Goal: Task Accomplishment & Management: Manage account settings

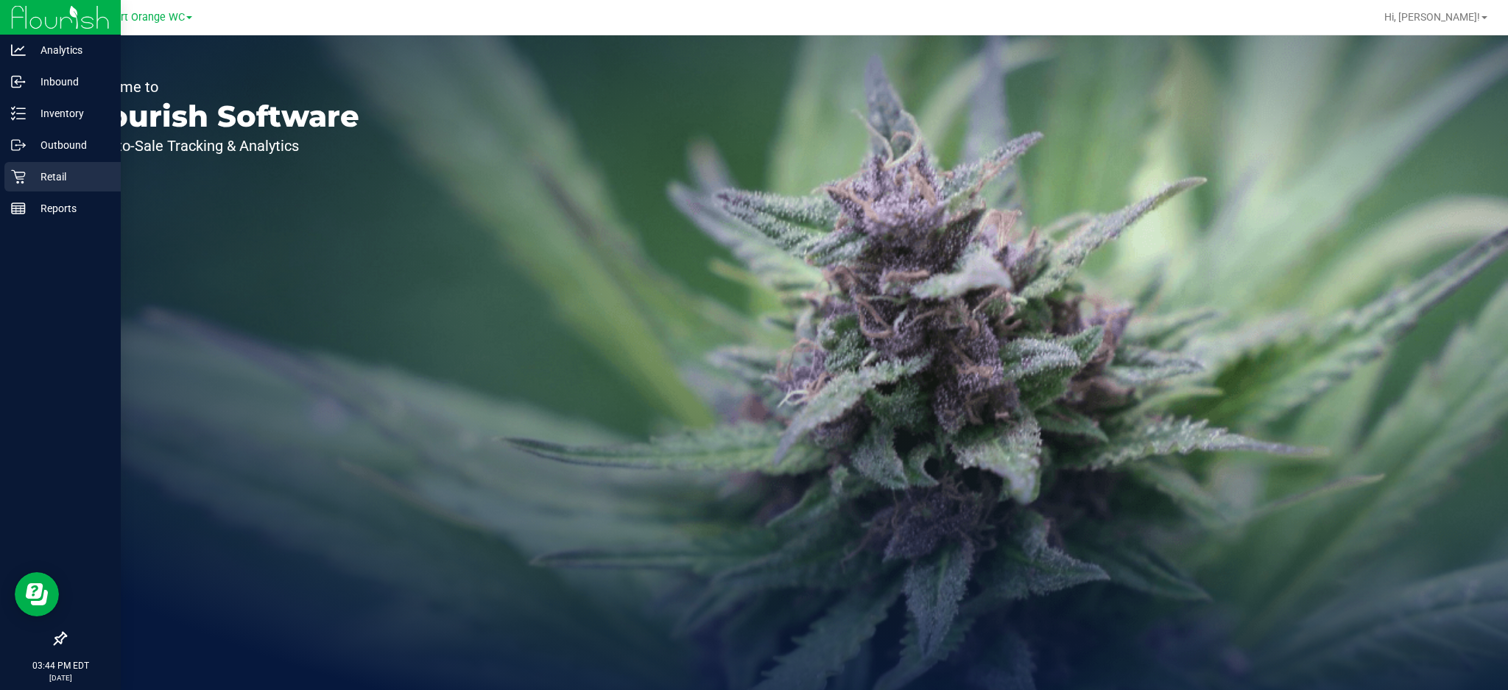
click at [51, 174] on p "Retail" at bounding box center [70, 177] width 88 height 18
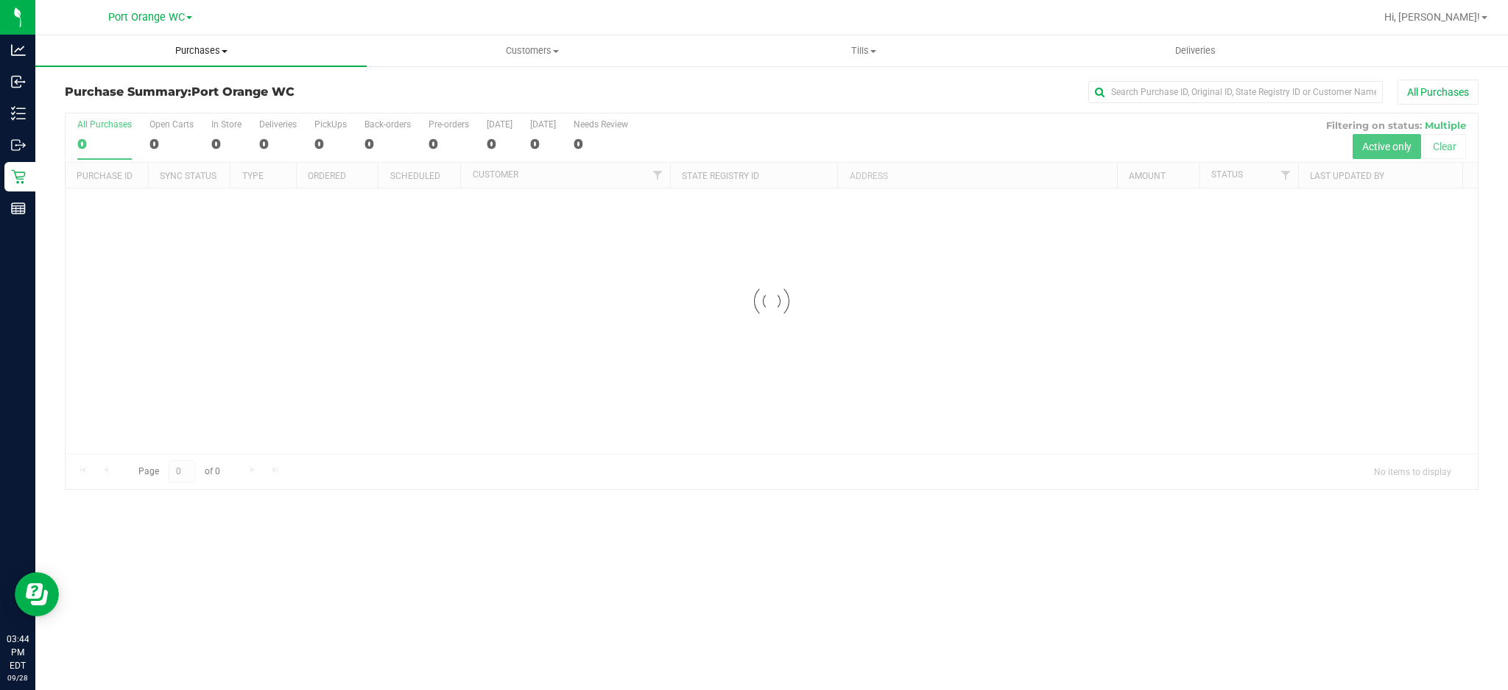
click at [208, 46] on span "Purchases" at bounding box center [200, 50] width 331 height 13
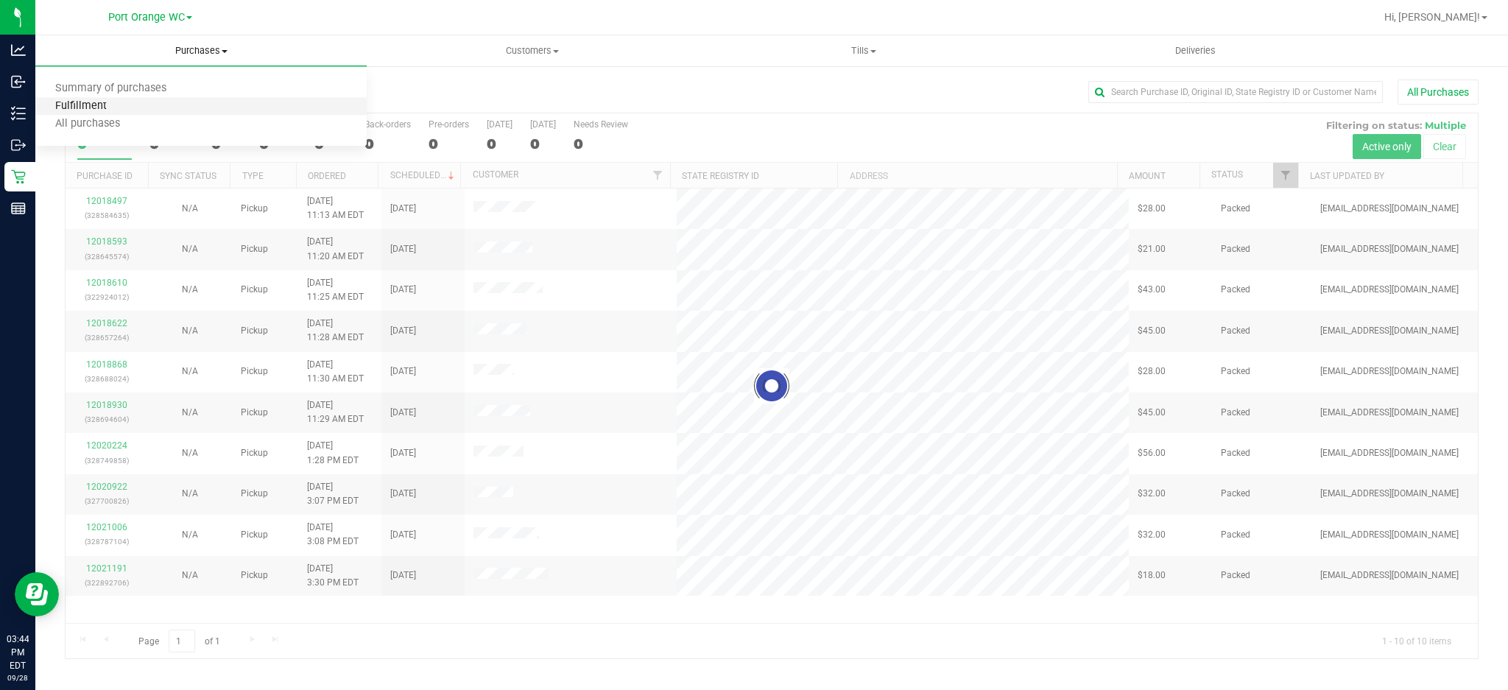
click at [80, 110] on span "Fulfillment" at bounding box center [80, 106] width 91 height 13
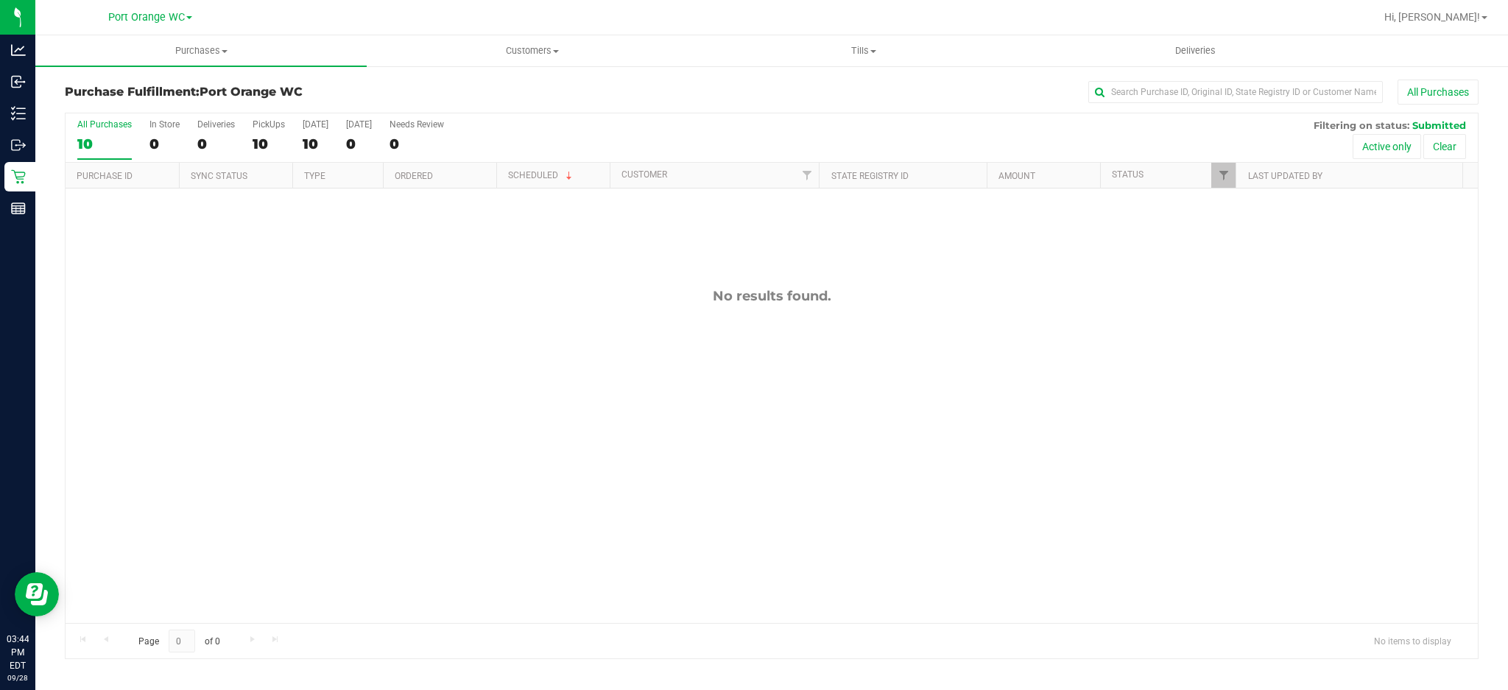
click at [292, 291] on div "No results found." at bounding box center [772, 296] width 1412 height 16
click at [188, 50] on span "Purchases" at bounding box center [200, 50] width 331 height 13
click at [64, 105] on span "Fulfillment" at bounding box center [80, 106] width 91 height 13
click at [278, 297] on div at bounding box center [772, 300] width 1412 height 375
click at [874, 51] on span at bounding box center [873, 51] width 6 height 3
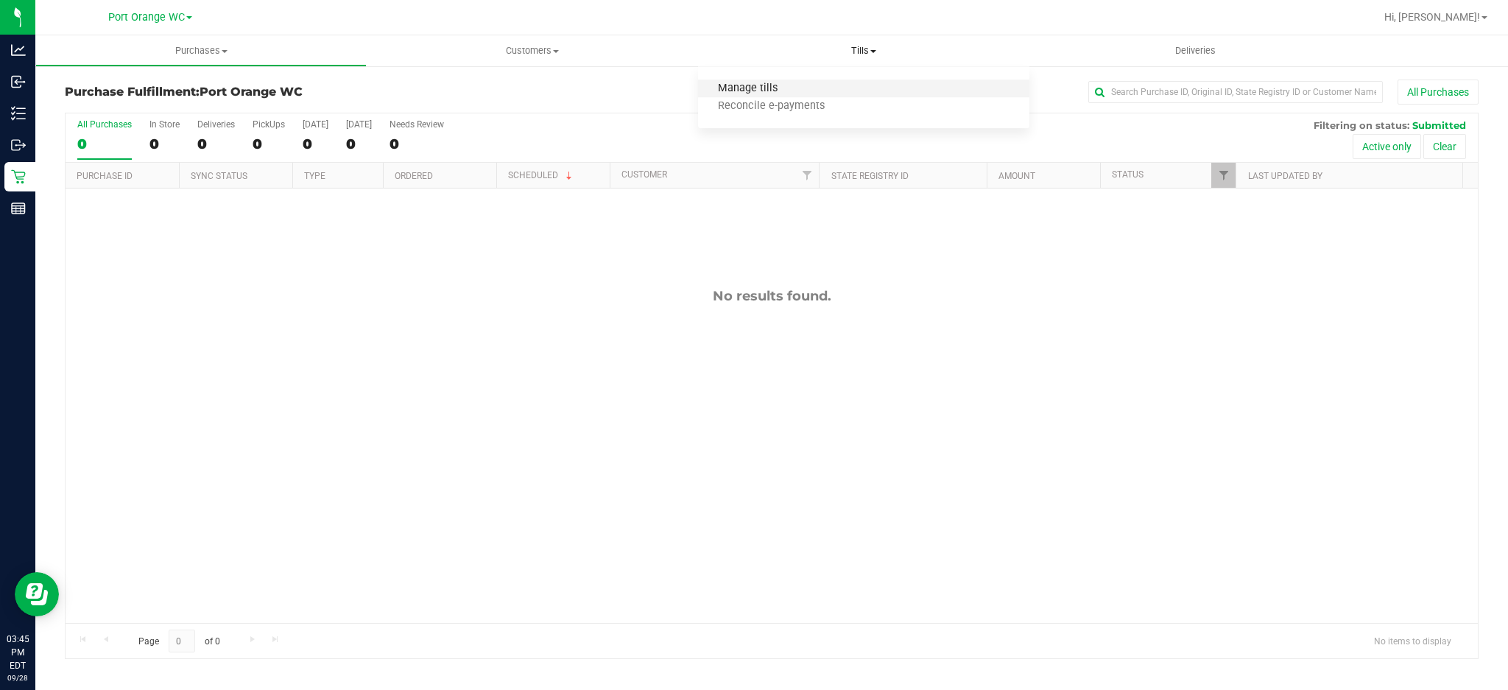
click at [761, 91] on span "Manage tills" at bounding box center [747, 88] width 99 height 13
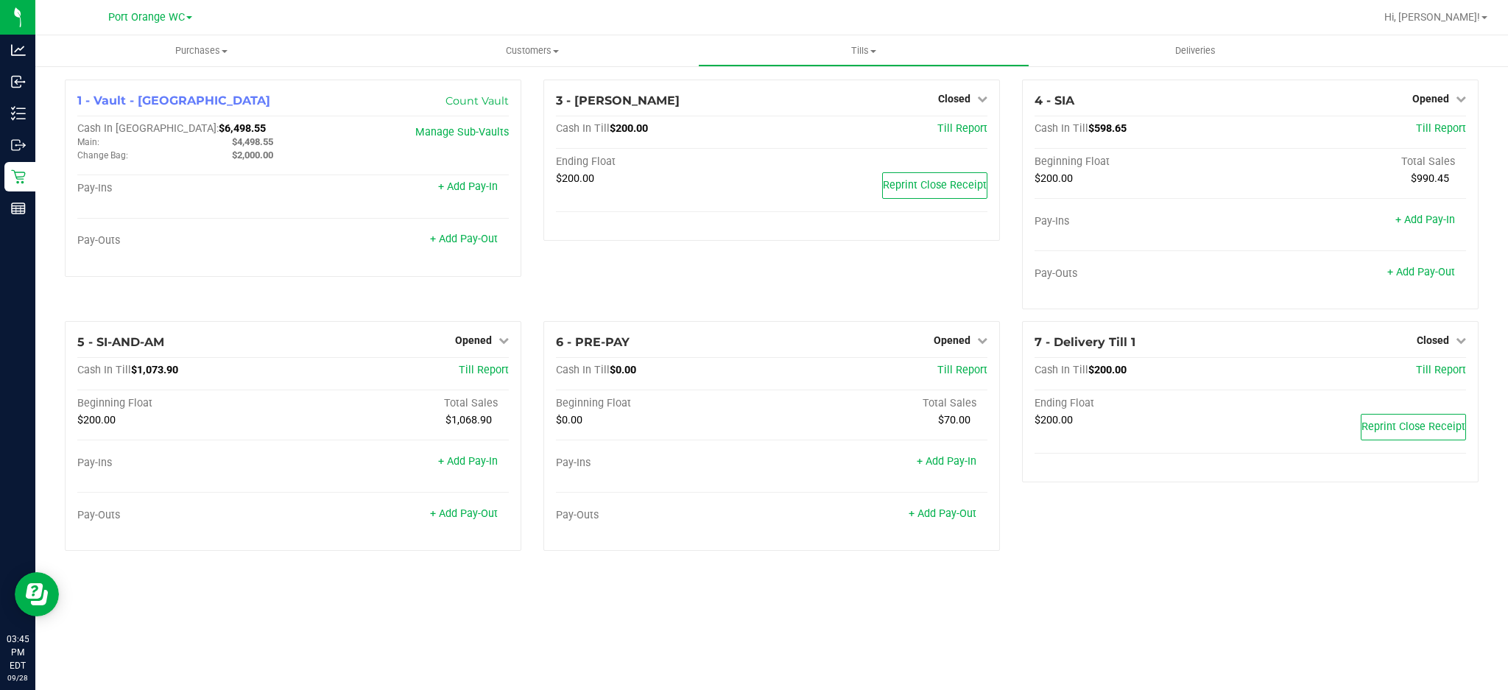
click at [528, 353] on div "5 - SI-AND-AM Opened Close Till Cash In Till $1,073.90 Till Report Beginning Fl…" at bounding box center [293, 441] width 479 height 241
click at [462, 508] on link "+ Add Pay-Out" at bounding box center [464, 513] width 68 height 13
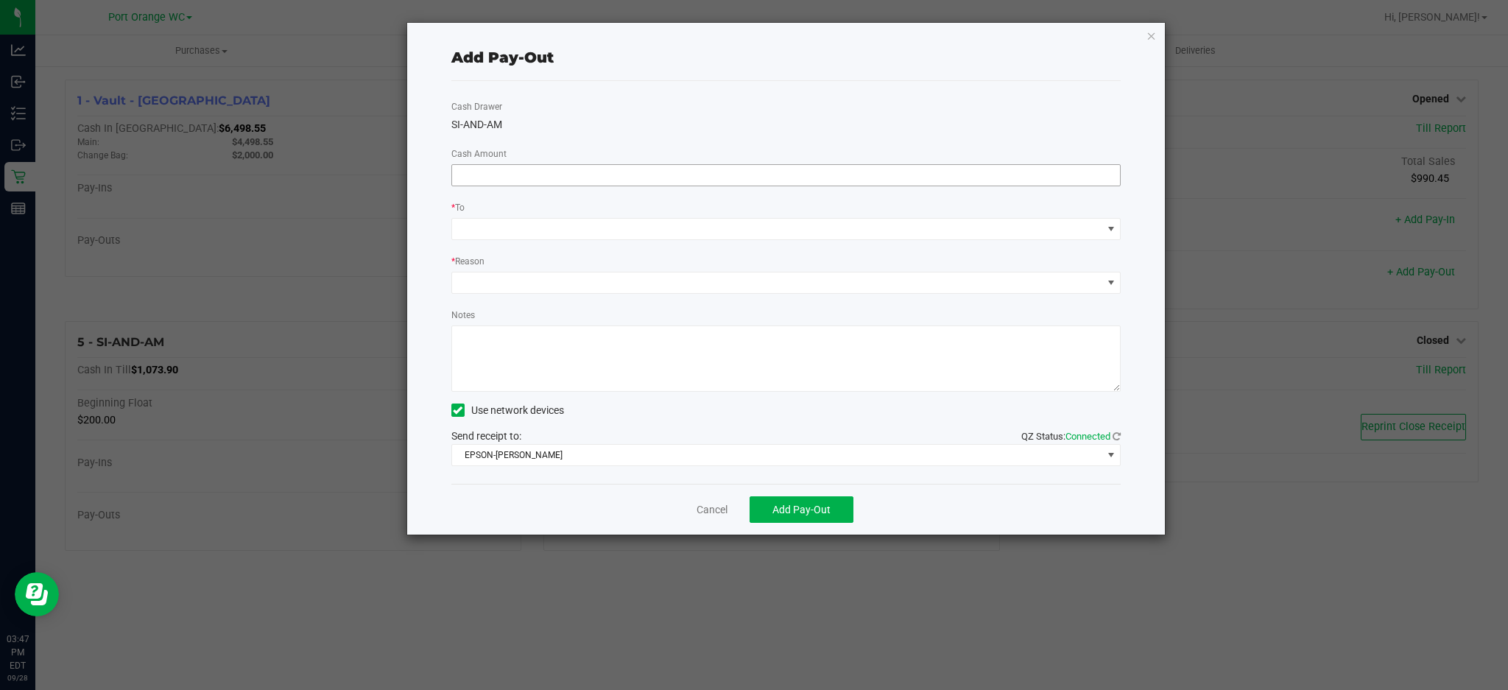
drag, startPoint x: 532, startPoint y: 172, endPoint x: 522, endPoint y: 178, distance: 11.2
click at [528, 174] on input at bounding box center [786, 175] width 669 height 21
type input "$850.00"
click at [498, 233] on span at bounding box center [777, 229] width 650 height 21
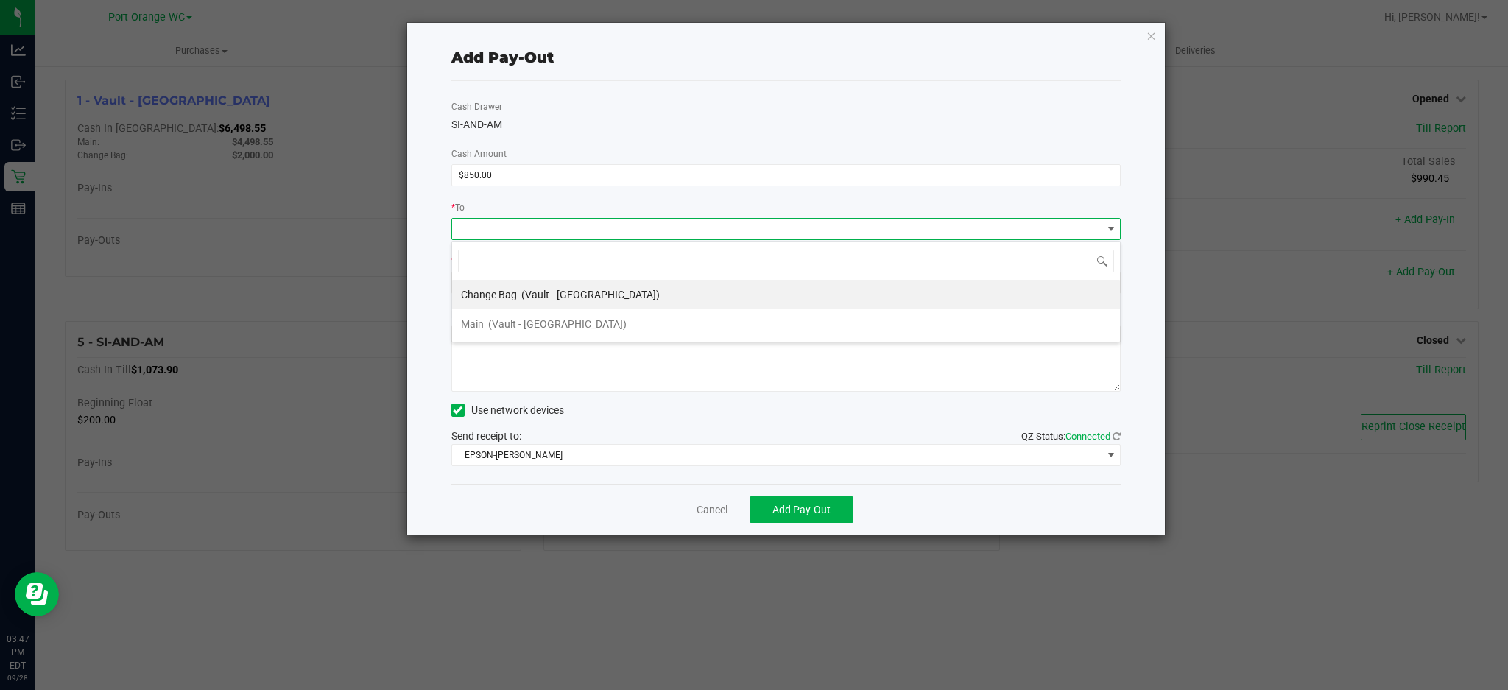
scroll to position [22, 669]
click at [473, 320] on span "Main" at bounding box center [472, 324] width 23 height 12
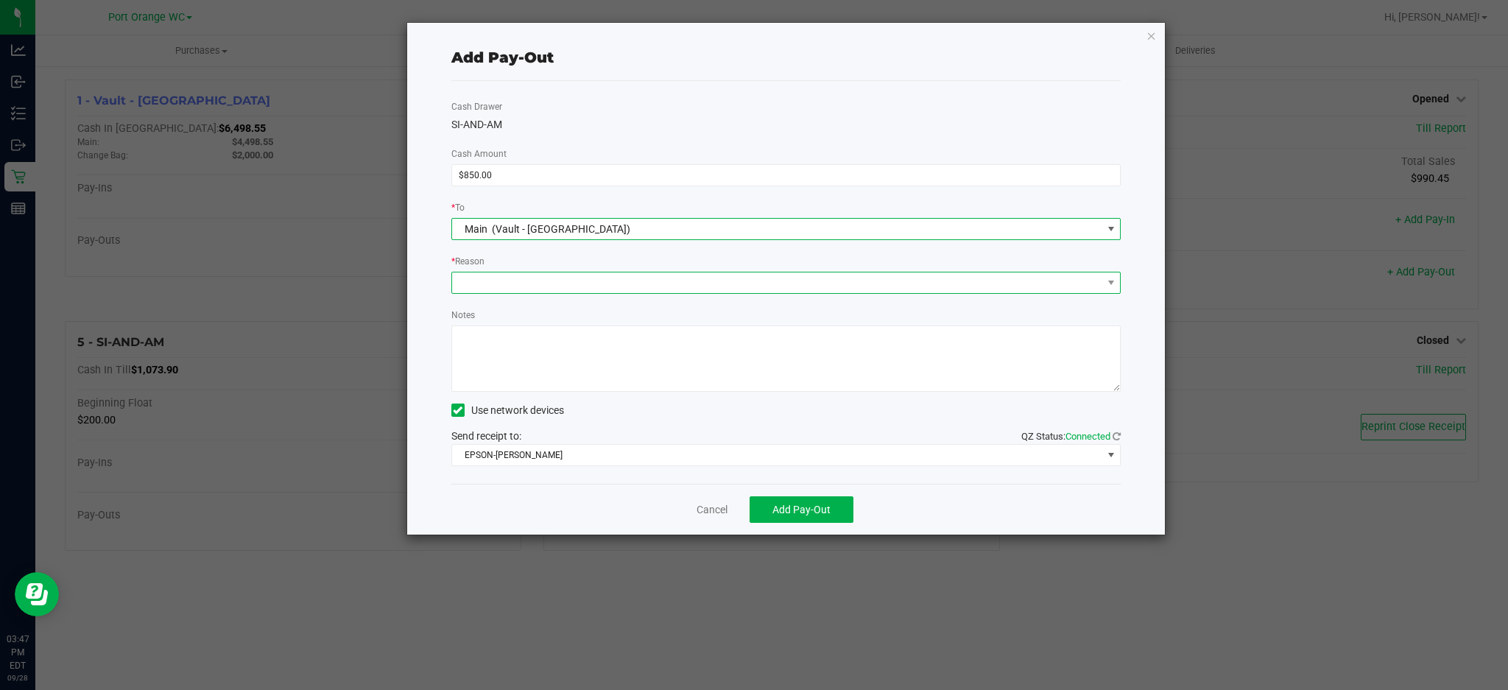
click at [492, 275] on span at bounding box center [777, 282] width 650 height 21
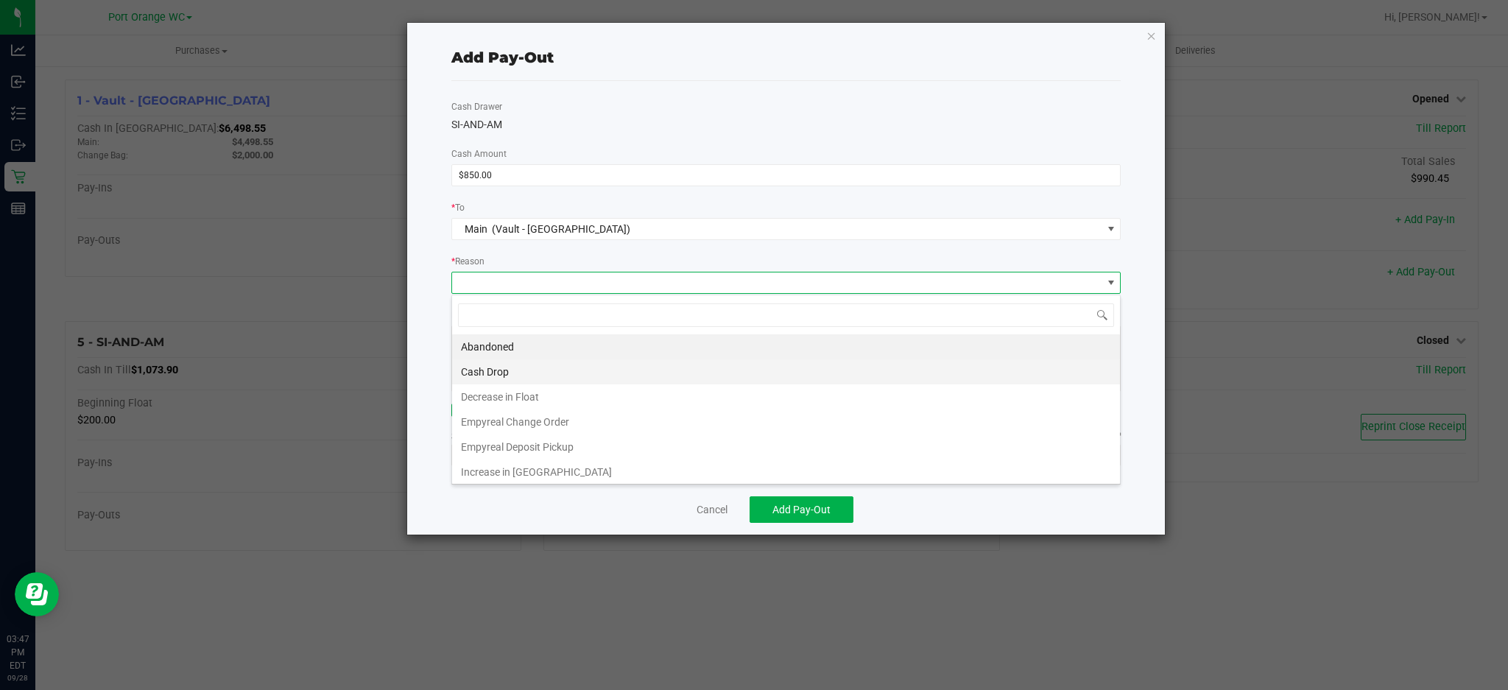
click at [489, 364] on li "Cash Drop" at bounding box center [786, 371] width 668 height 25
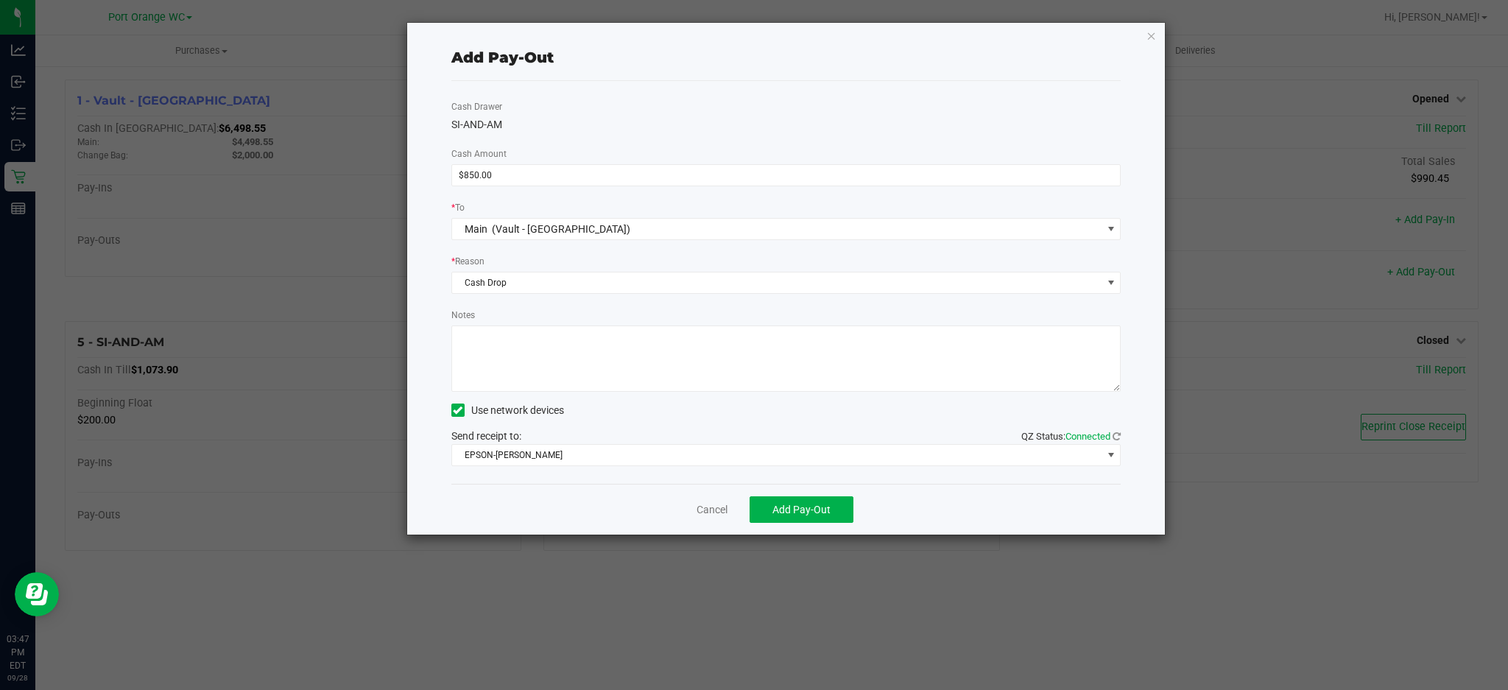
click at [498, 353] on textarea "Notes" at bounding box center [786, 358] width 670 height 66
type textarea "JJB"
click at [532, 449] on span "EPSON-BOBBIE-GENTRY" at bounding box center [777, 455] width 650 height 21
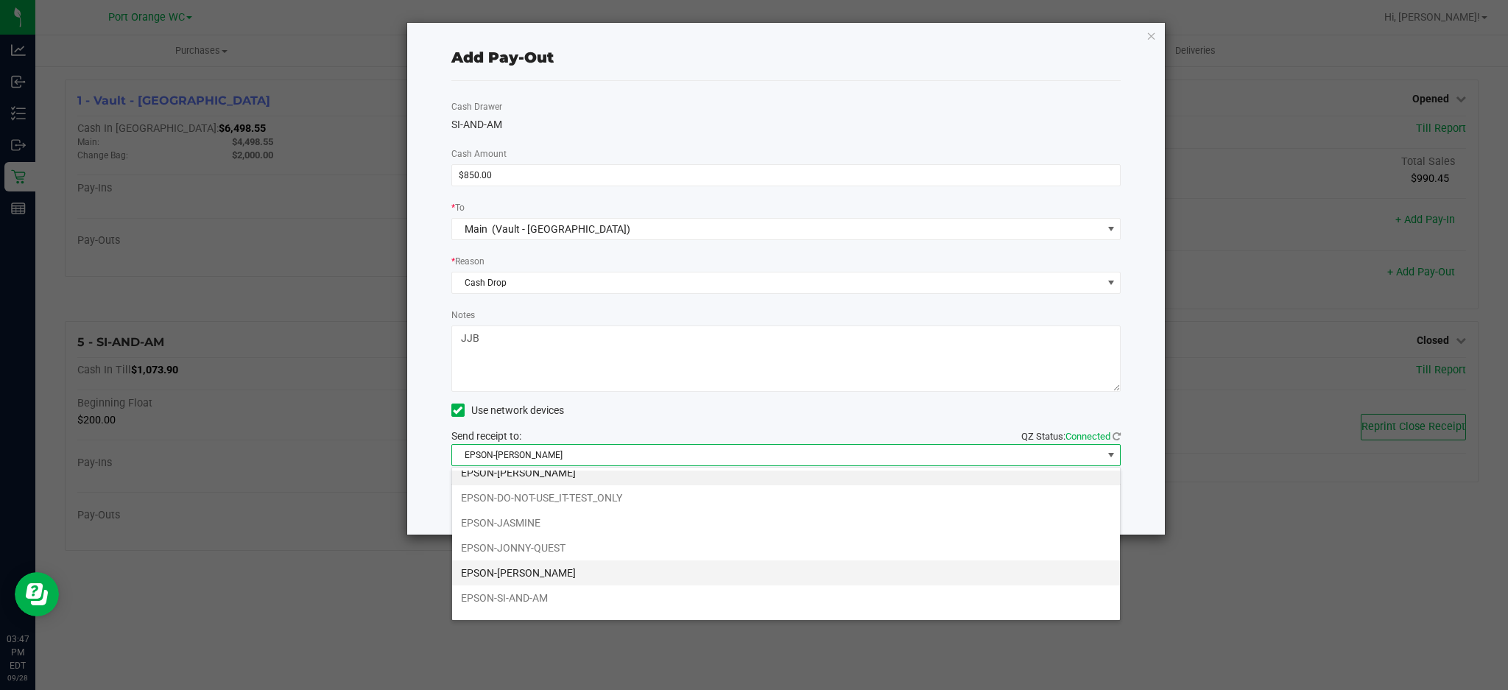
scroll to position [28, 0]
click at [527, 576] on li "EPSON-SI-AND-AM" at bounding box center [786, 580] width 668 height 25
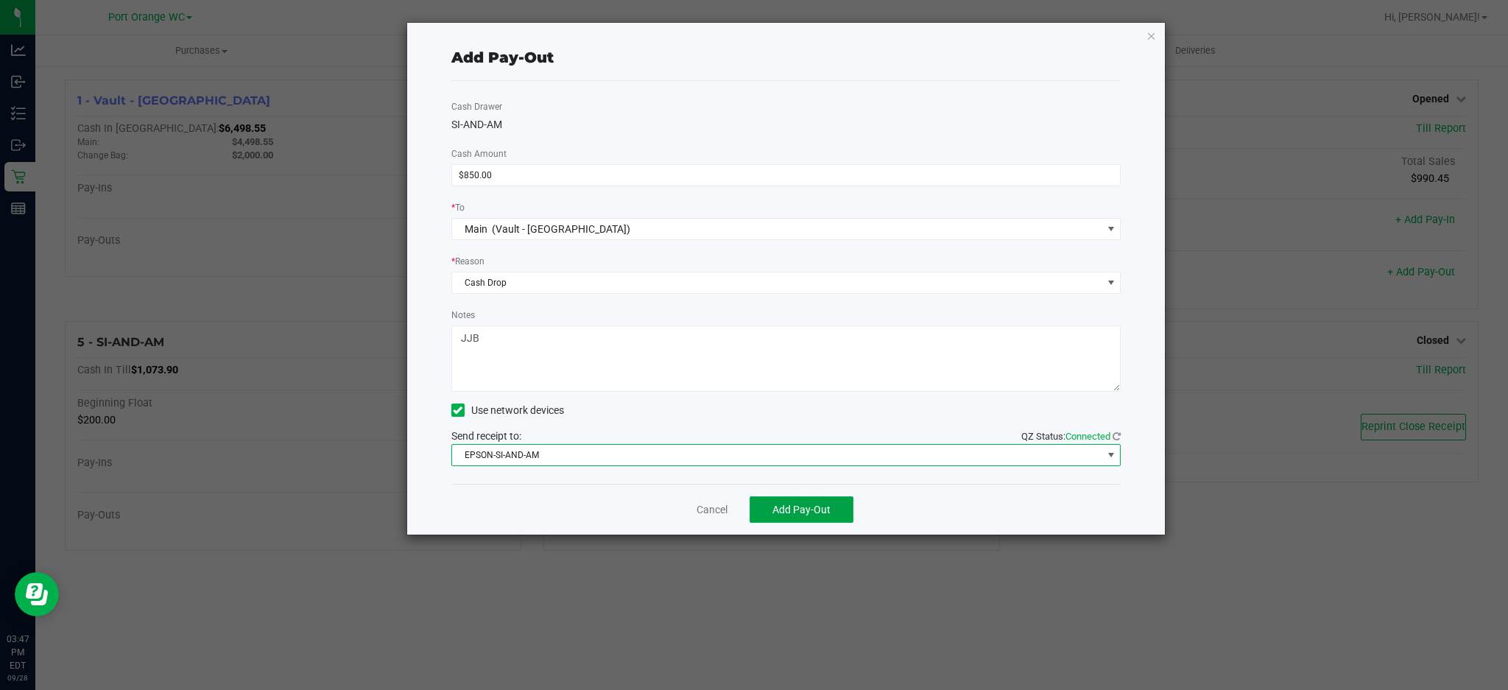
click at [833, 505] on button "Add Pay-Out" at bounding box center [801, 509] width 104 height 27
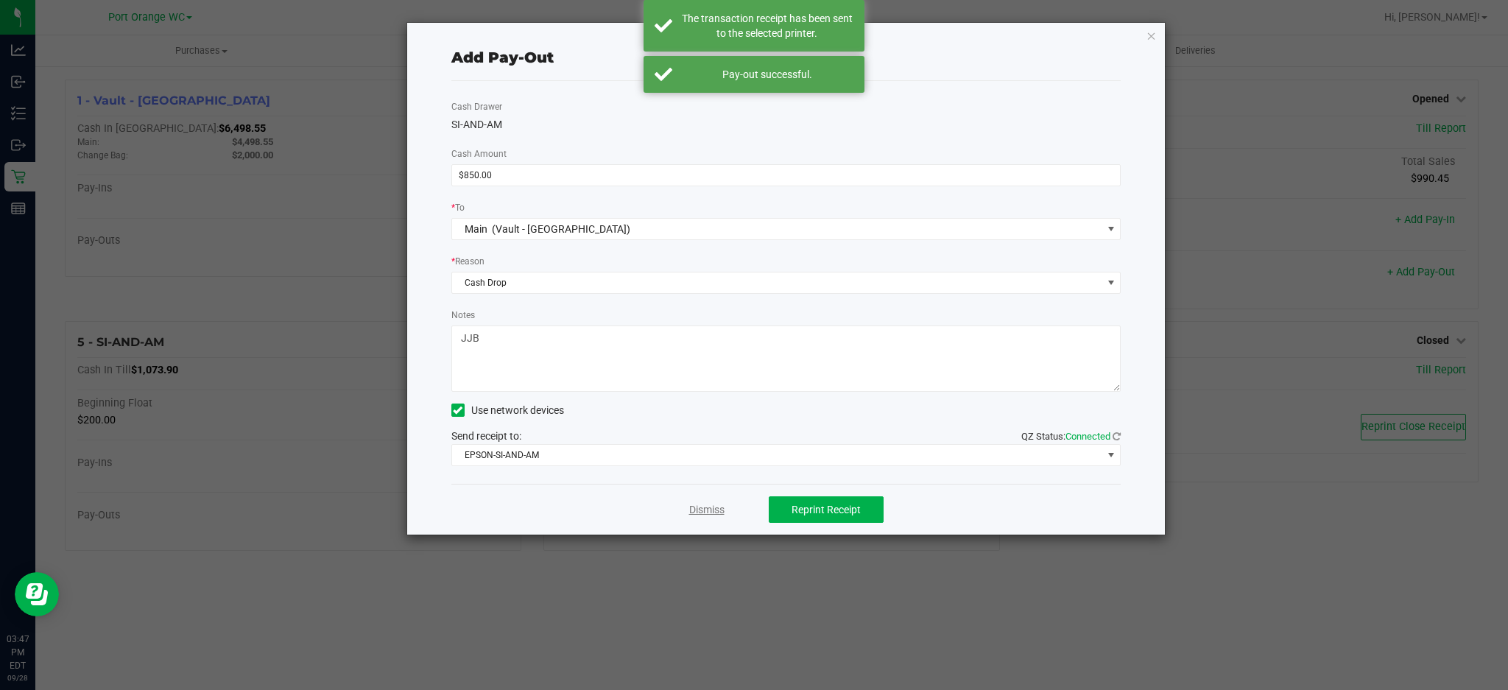
click at [690, 511] on link "Dismiss" at bounding box center [706, 509] width 35 height 15
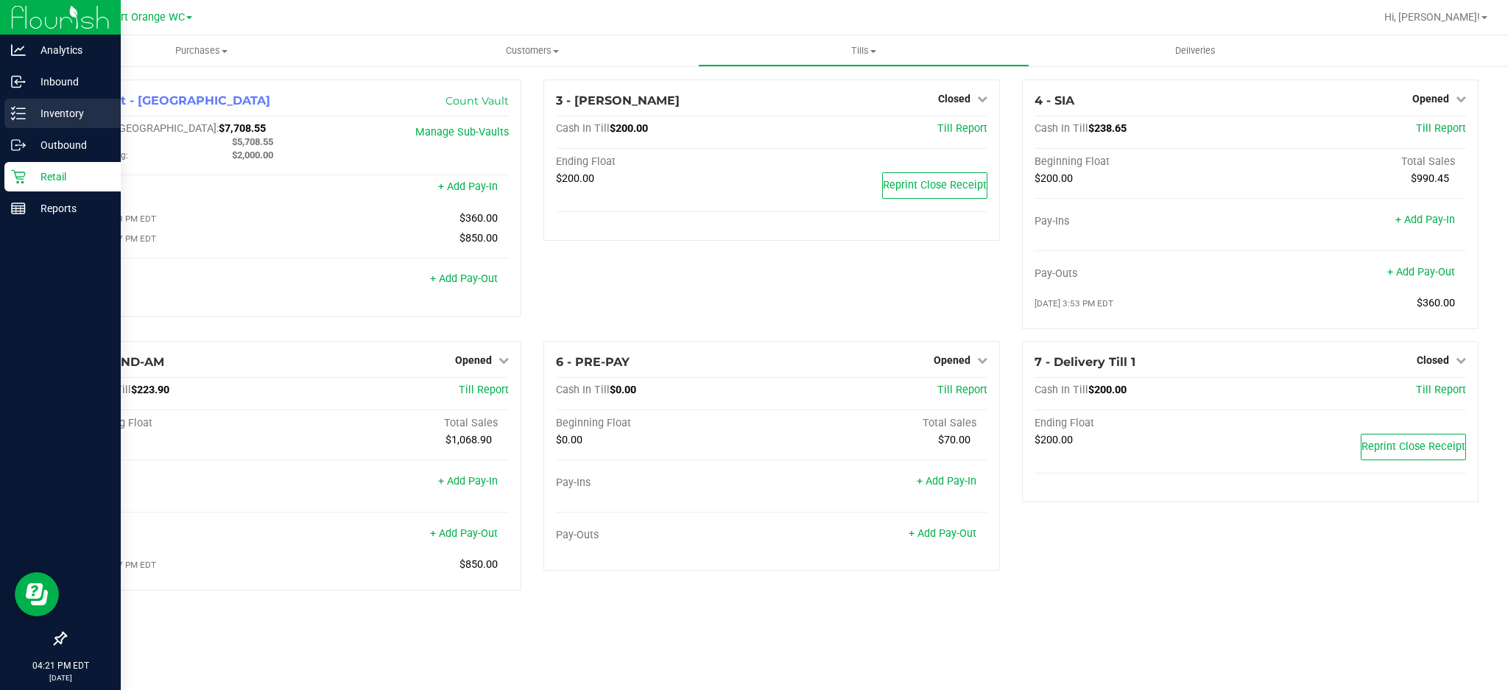
click at [51, 113] on p "Inventory" at bounding box center [70, 114] width 88 height 18
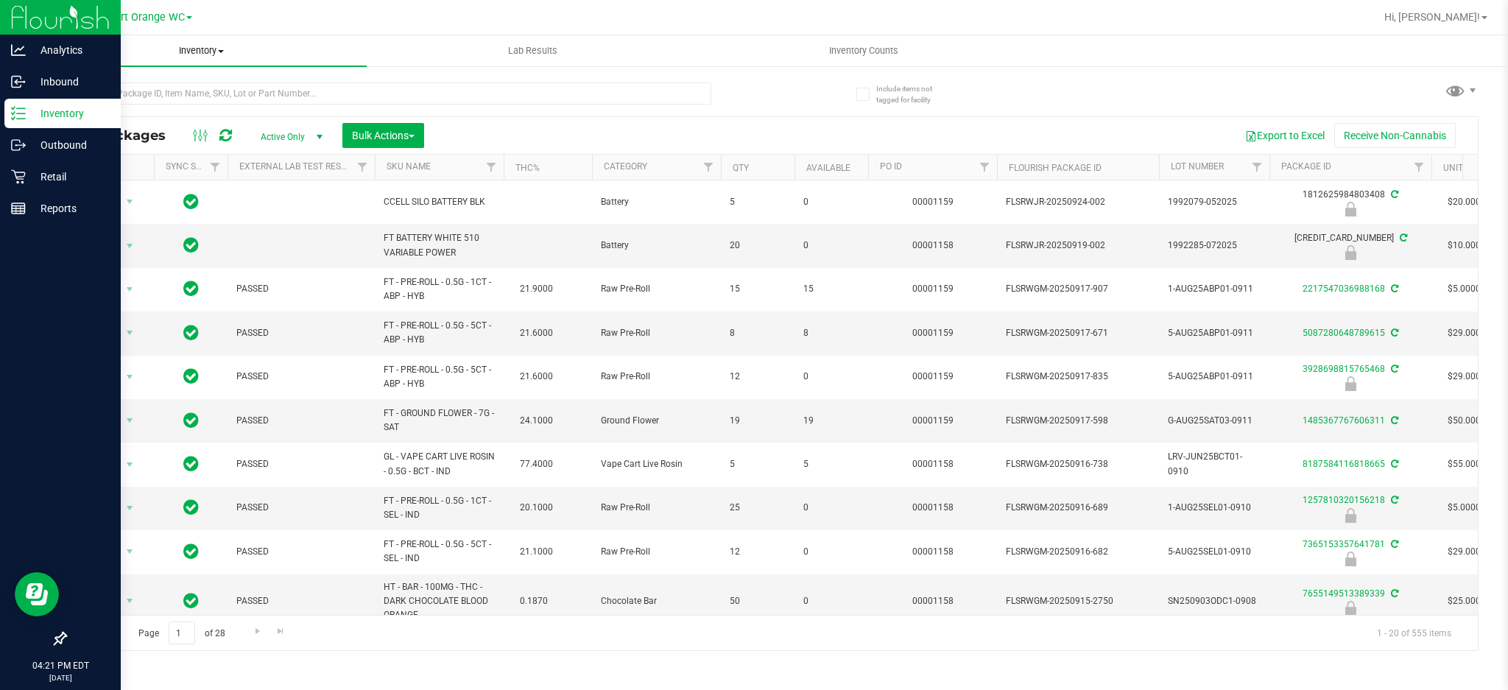
click at [211, 41] on uib-tab-heading "Inventory All packages All inventory Waste log Create inventory" at bounding box center [200, 50] width 331 height 31
click at [219, 22] on div "Port Orange WC" at bounding box center [150, 17] width 215 height 23
click at [54, 174] on p "Retail" at bounding box center [70, 177] width 88 height 18
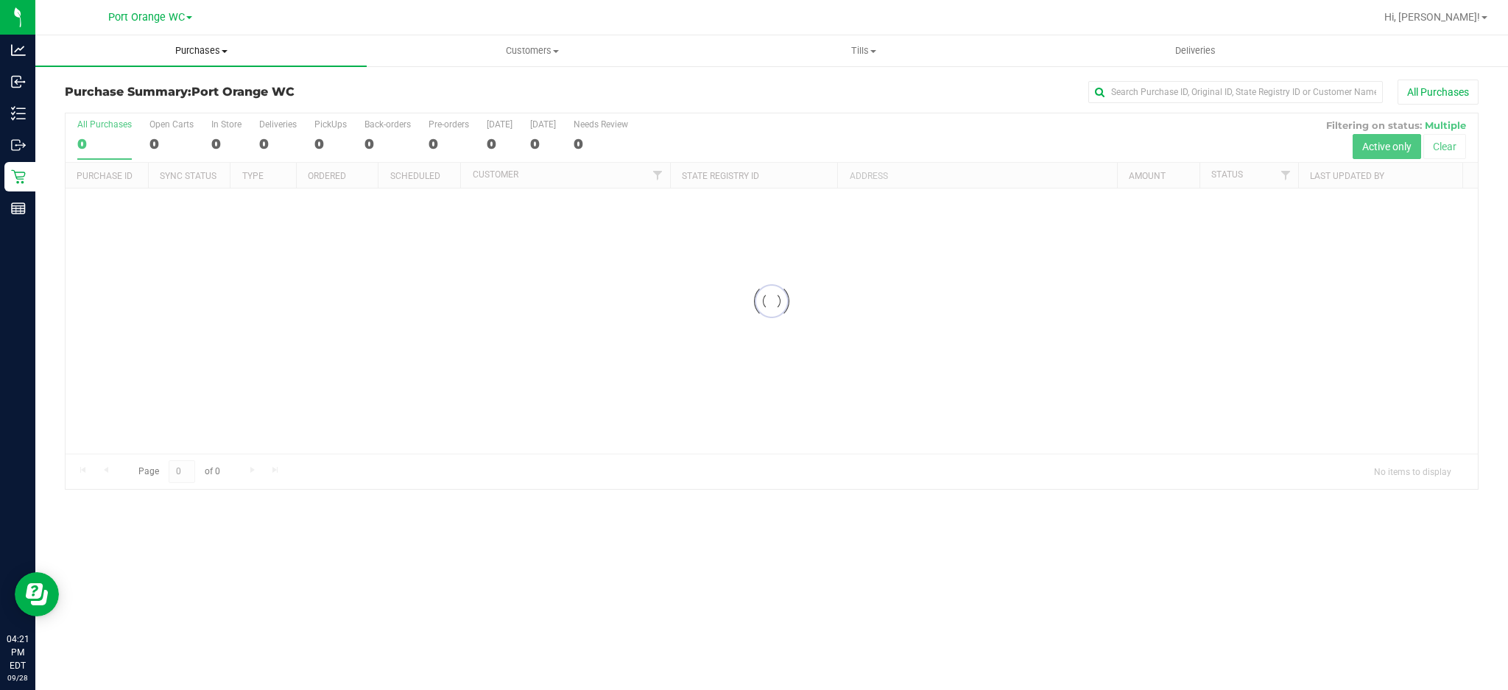
click at [199, 47] on span "Purchases" at bounding box center [200, 50] width 331 height 13
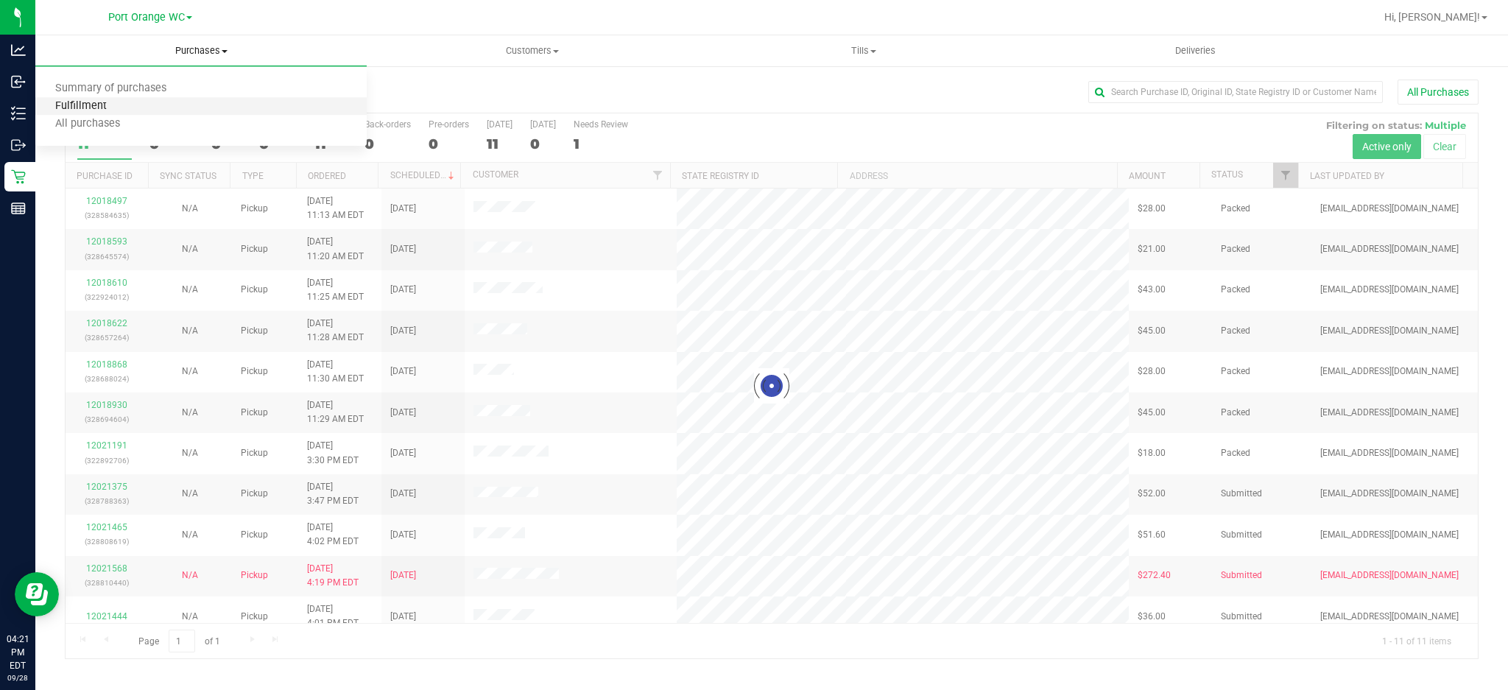
click at [88, 105] on span "Fulfillment" at bounding box center [80, 106] width 91 height 13
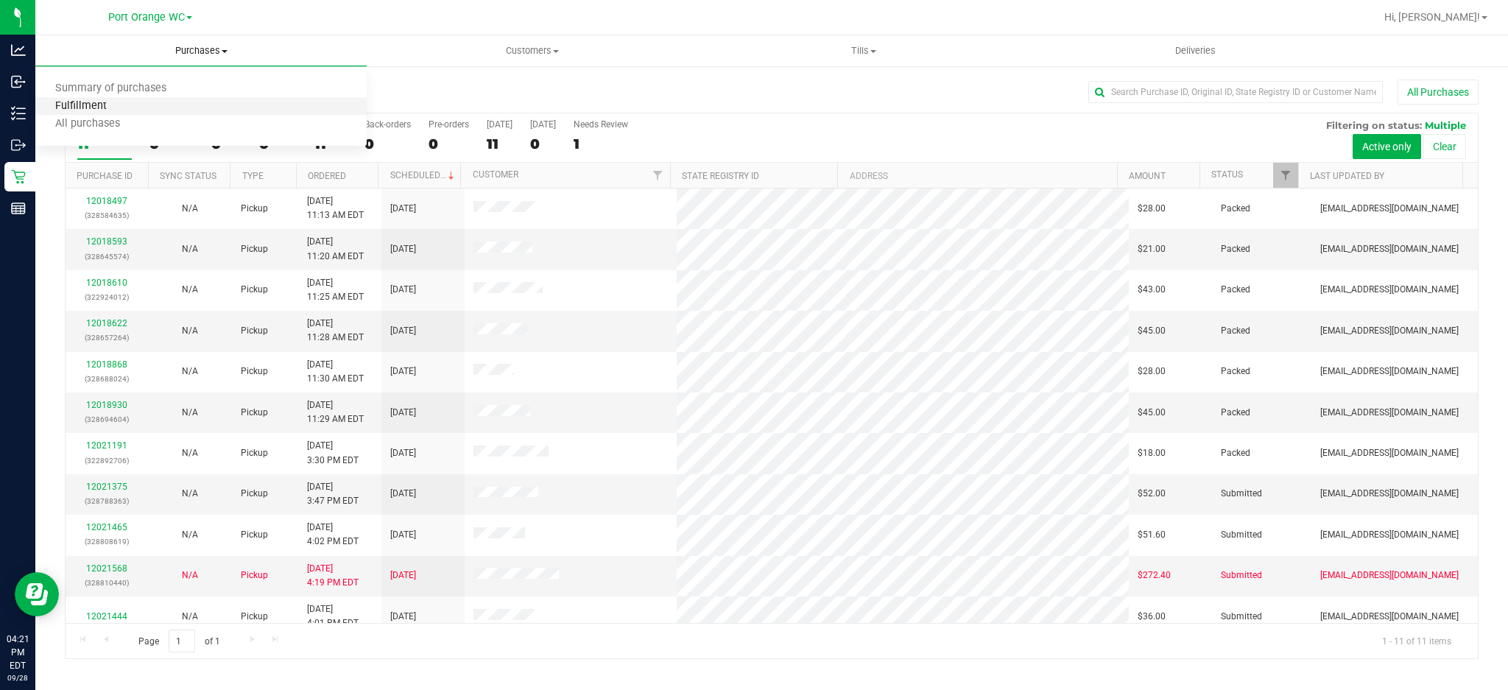
click at [107, 104] on span "Fulfillment" at bounding box center [80, 106] width 91 height 13
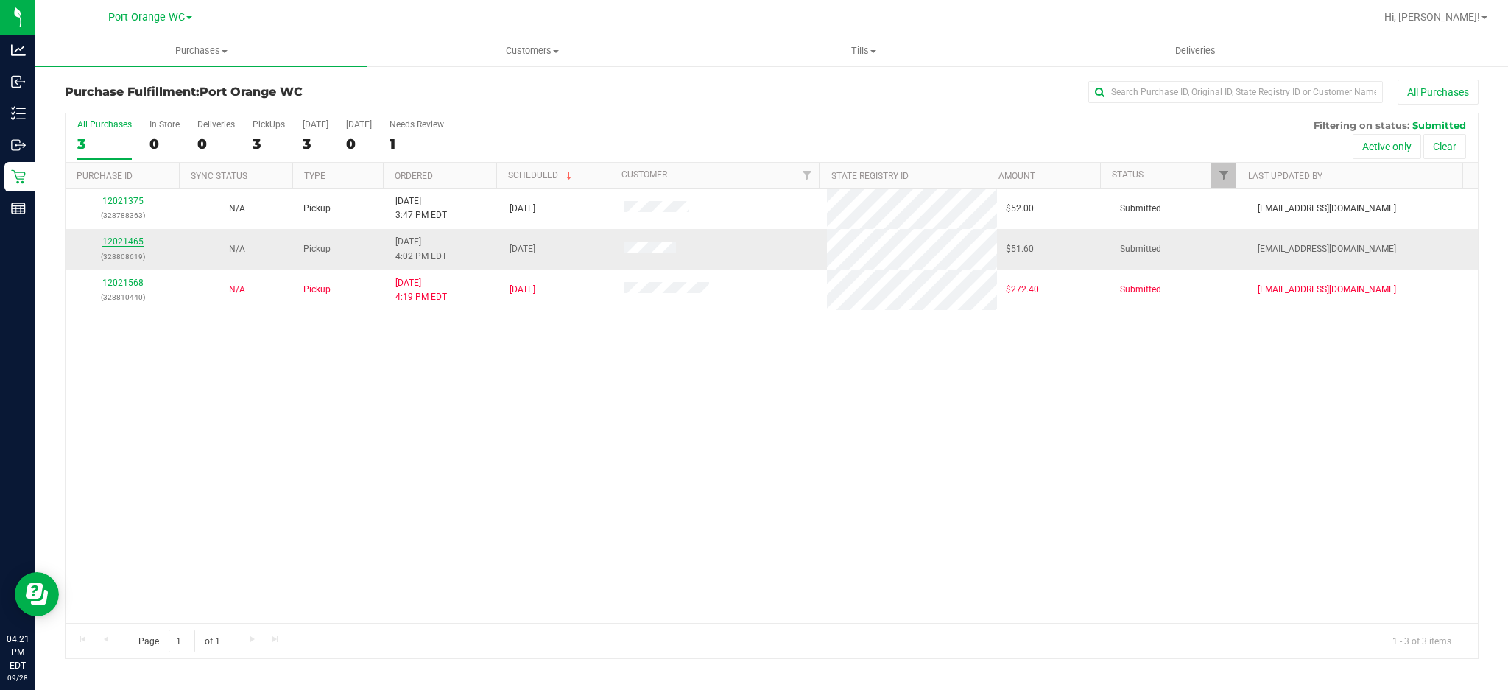
click at [124, 241] on link "12021465" at bounding box center [122, 241] width 41 height 10
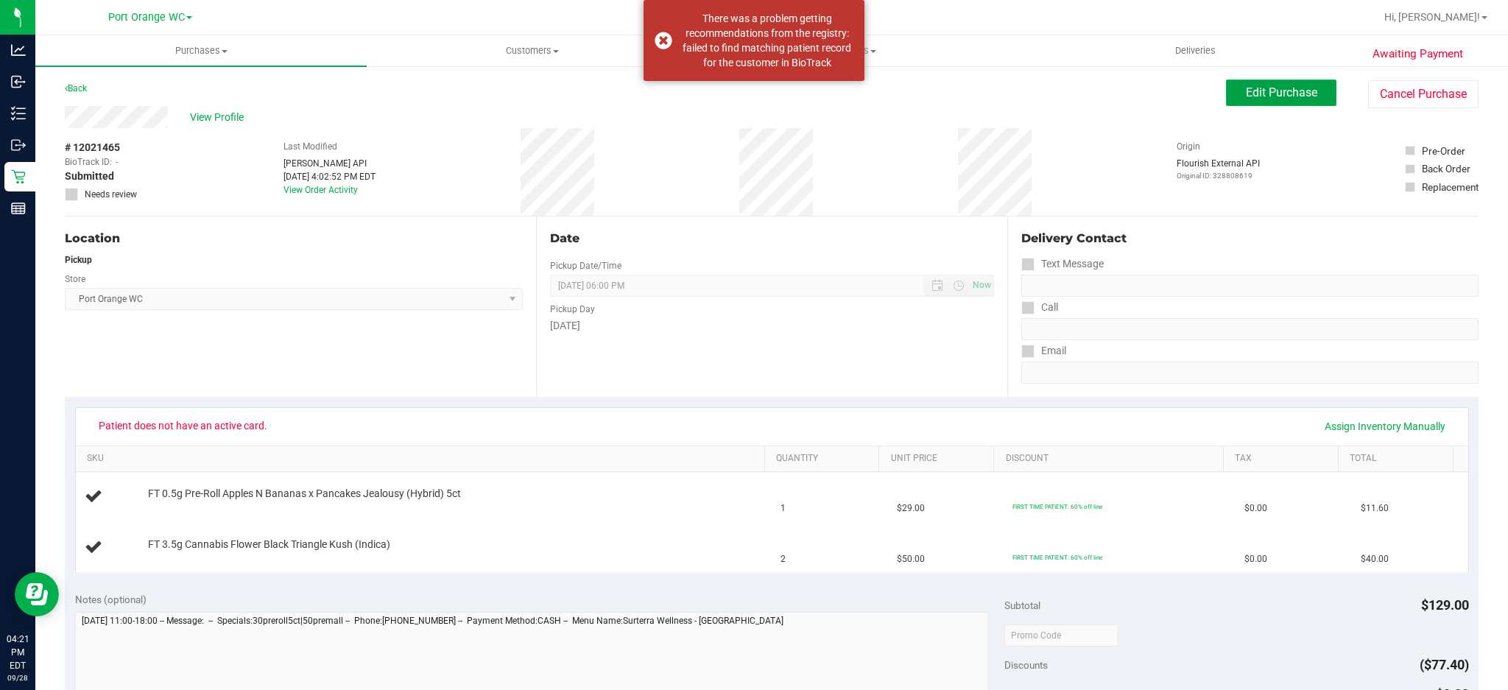
click at [1269, 88] on span "Edit Purchase" at bounding box center [1281, 92] width 71 height 14
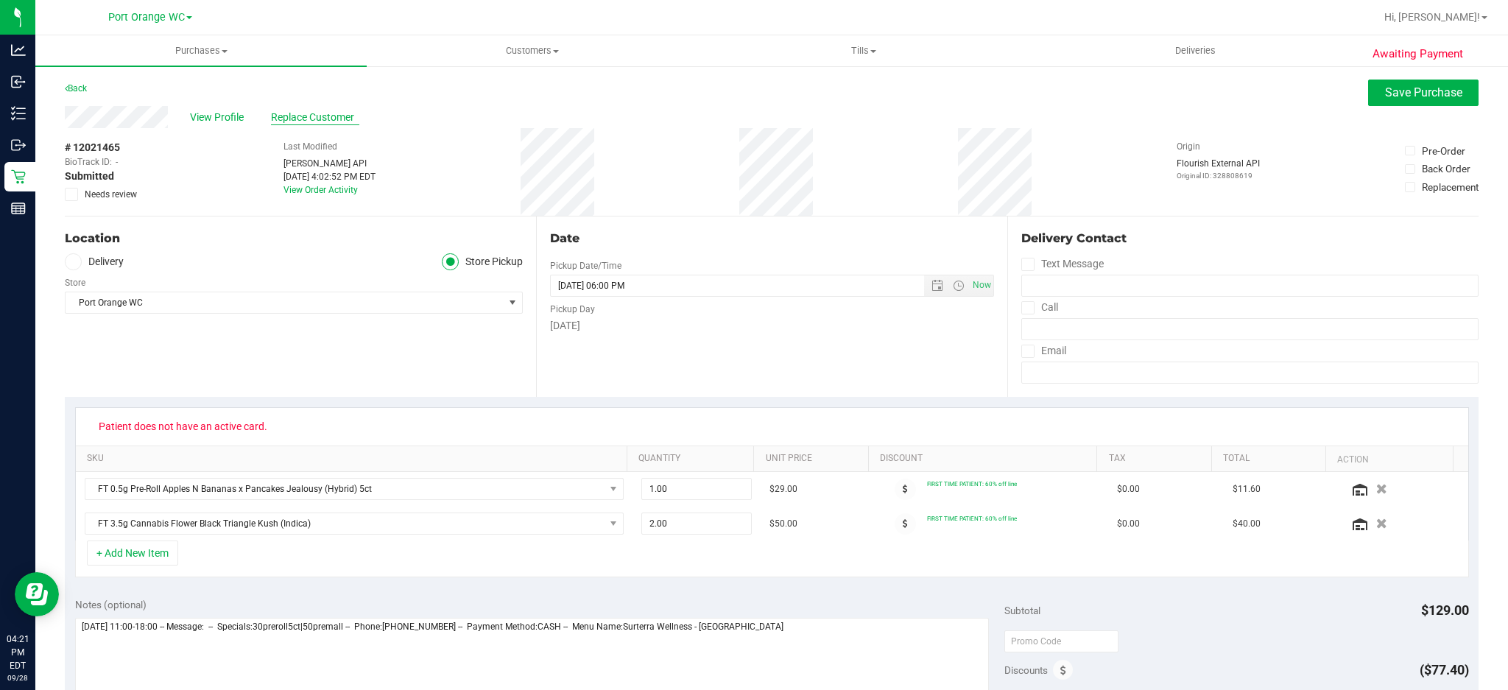
click at [343, 114] on span "Replace Customer" at bounding box center [315, 117] width 88 height 15
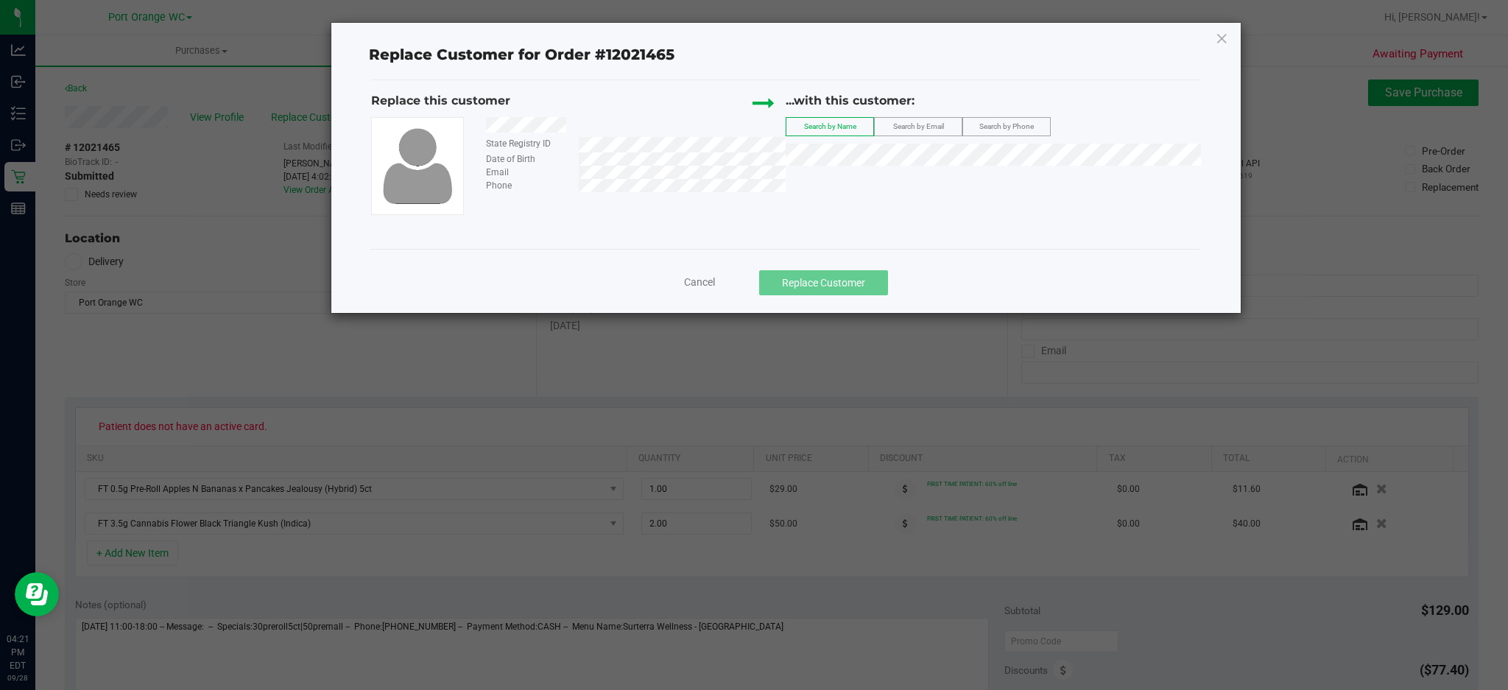
click at [938, 112] on div "...with this customer:" at bounding box center [993, 104] width 415 height 25
click at [931, 126] on span "Search by Email" at bounding box center [918, 126] width 51 height 8
click at [854, 186] on span "[PERSON_NAME]" at bounding box center [835, 182] width 79 height 12
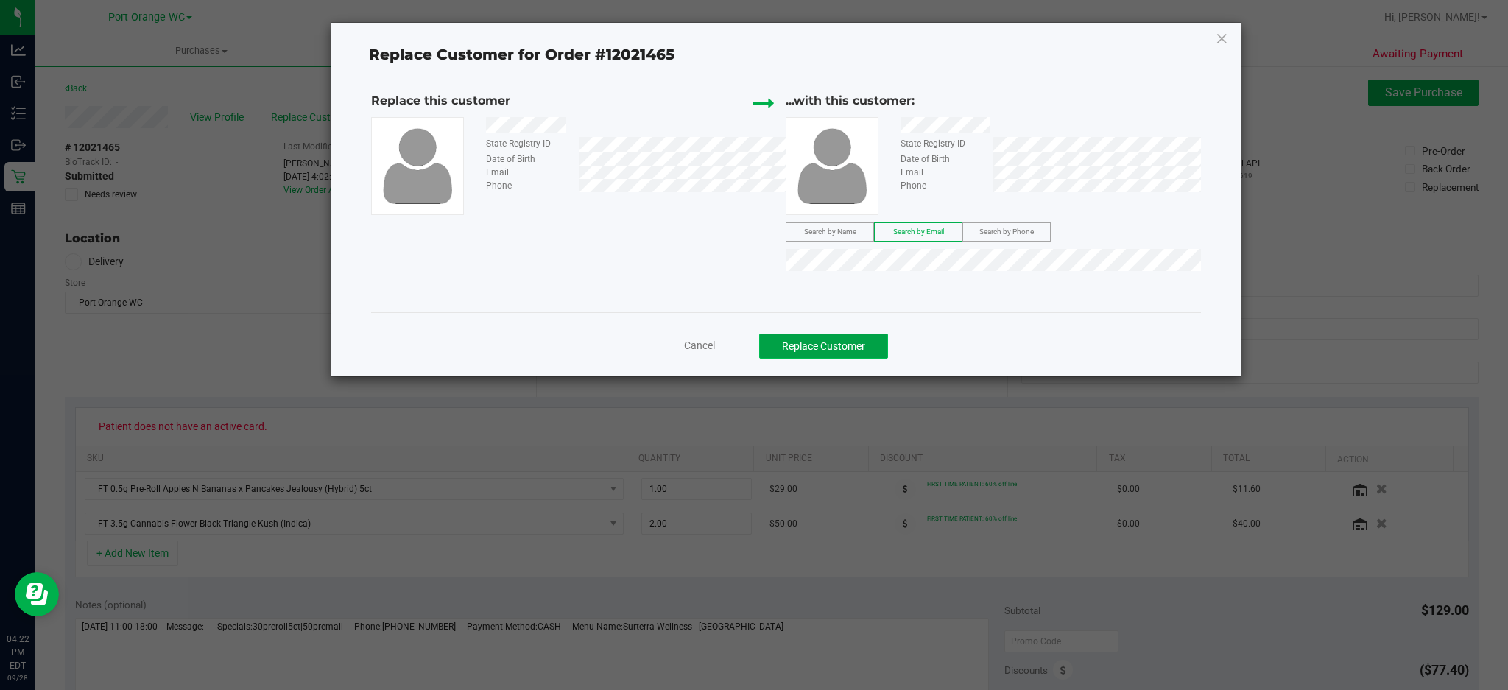
click at [838, 351] on button "Replace Customer" at bounding box center [823, 346] width 129 height 25
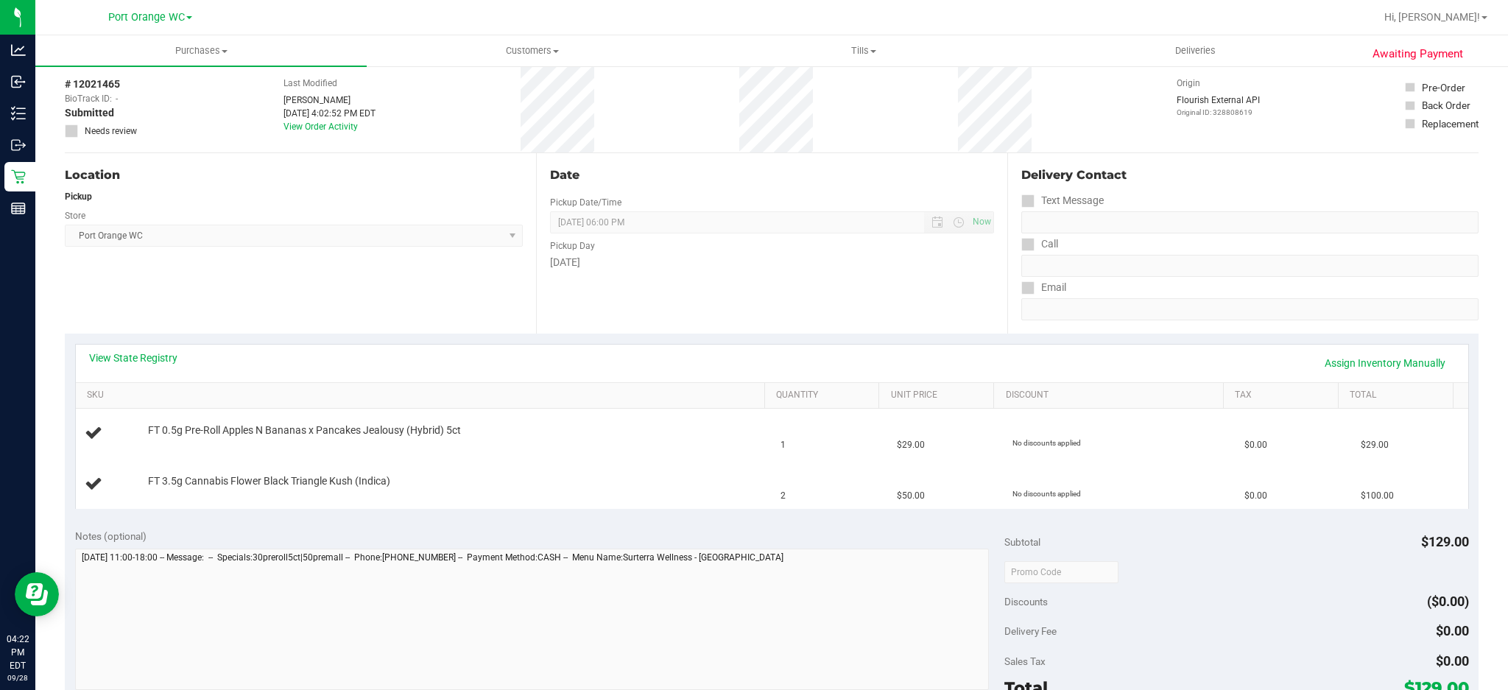
scroll to position [98, 0]
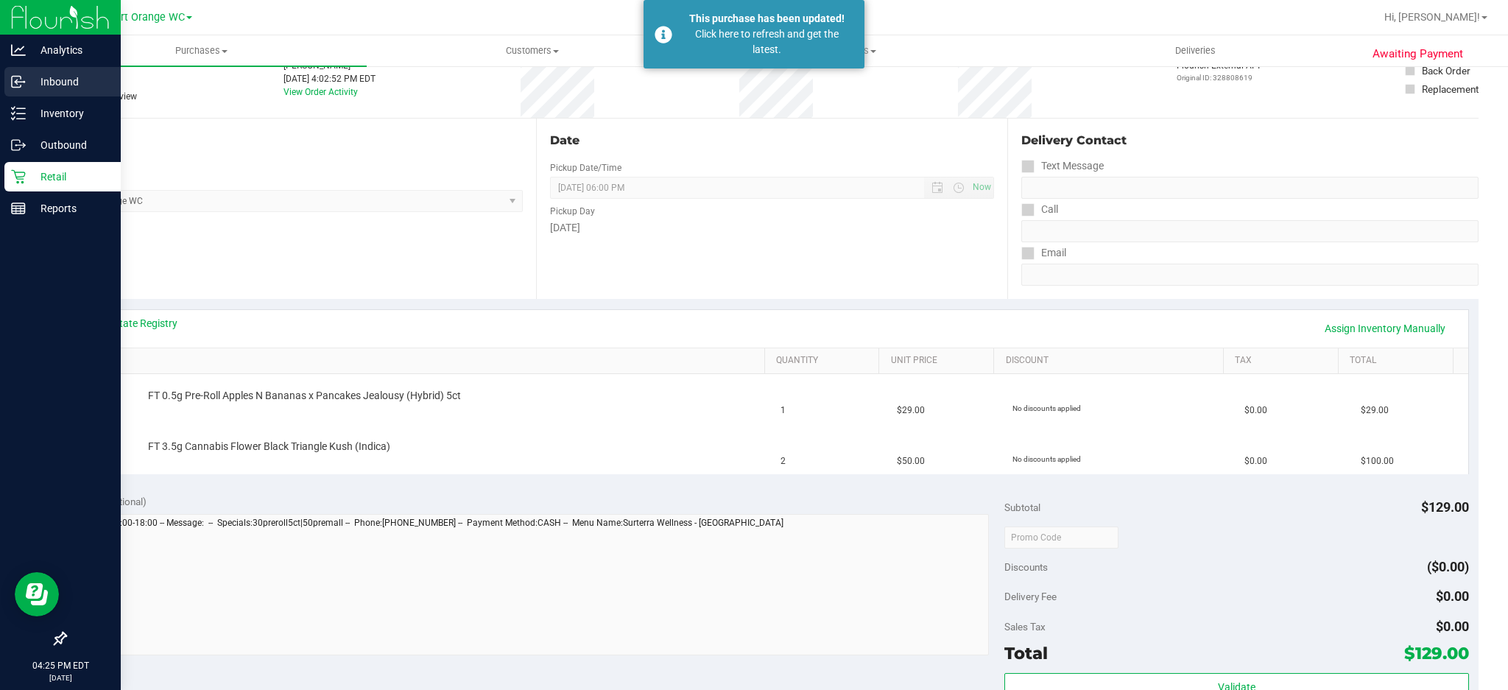
click at [55, 79] on p "Inbound" at bounding box center [70, 82] width 88 height 18
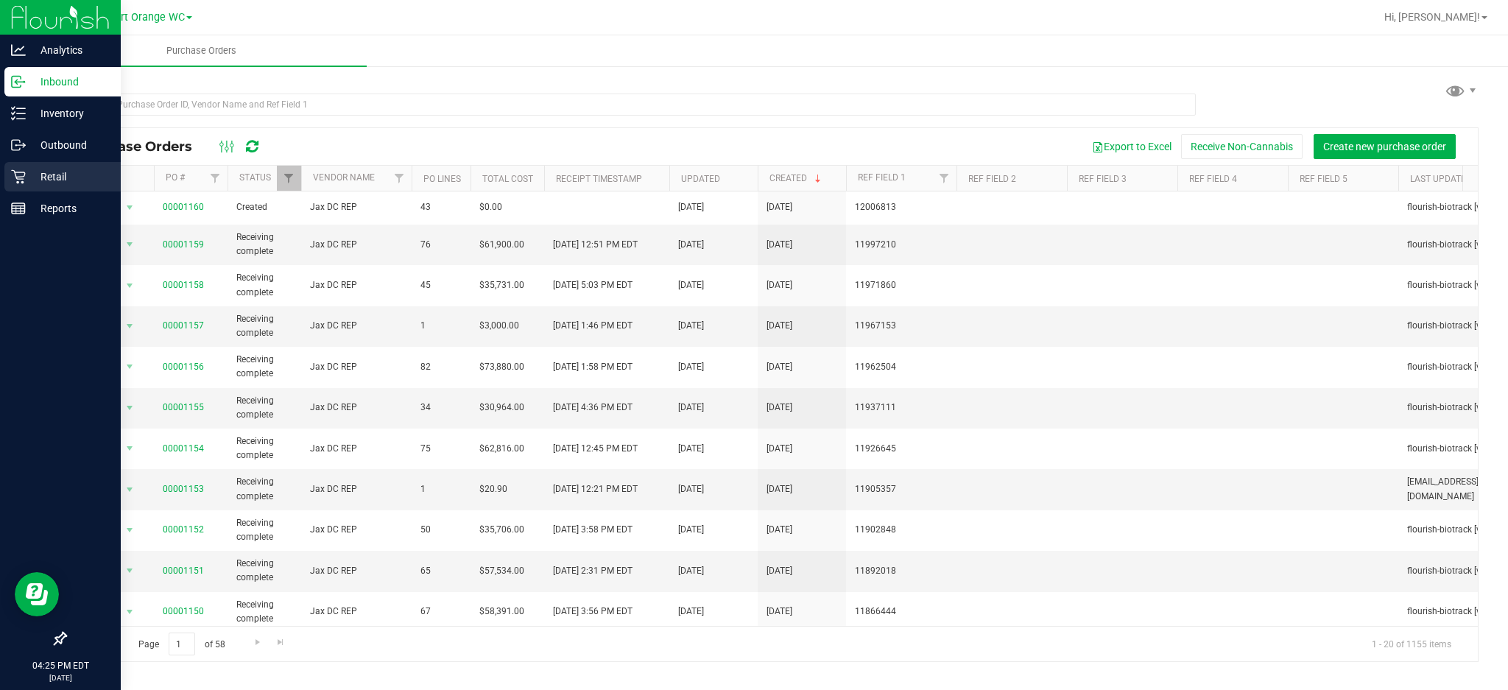
click at [74, 171] on p "Retail" at bounding box center [70, 177] width 88 height 18
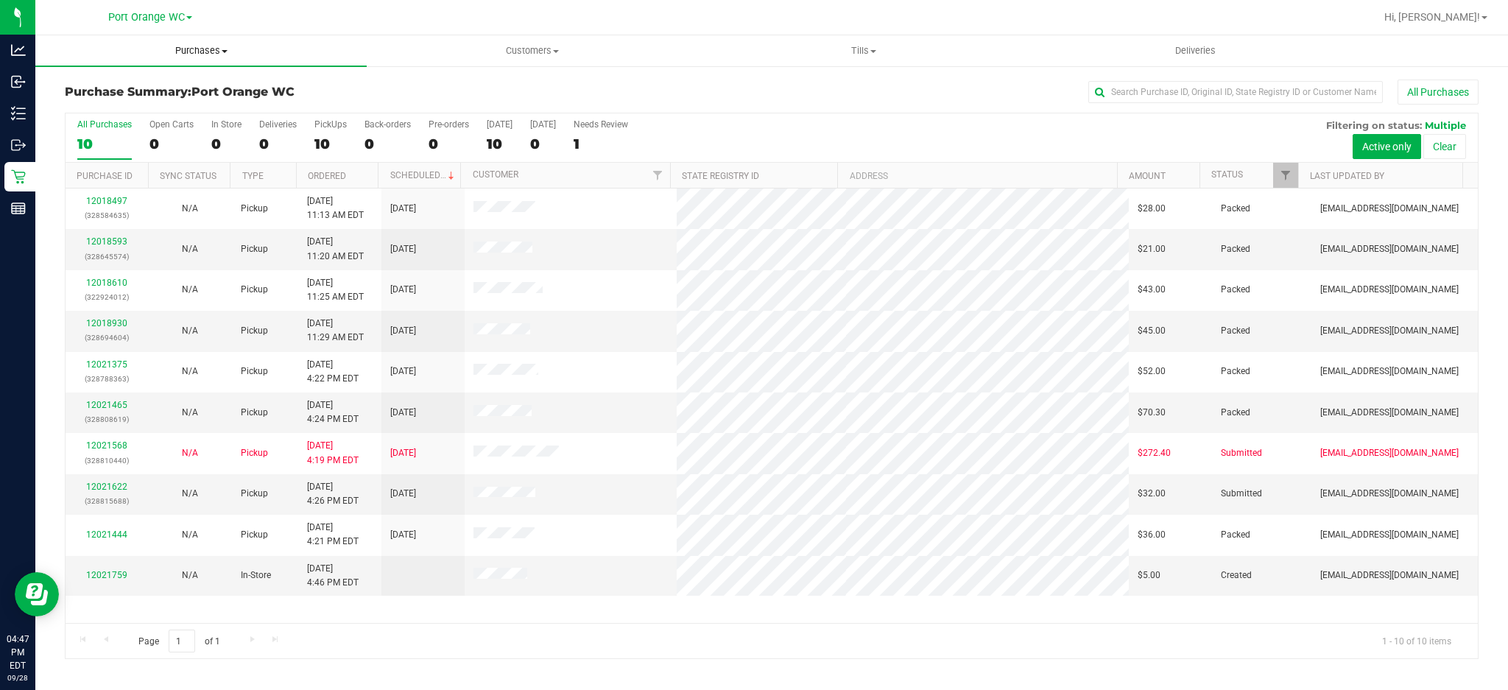
click at [217, 41] on uib-tab-heading "Purchases Summary of purchases Fulfillment All purchases" at bounding box center [200, 50] width 331 height 31
click at [95, 100] on span "Fulfillment" at bounding box center [80, 106] width 91 height 13
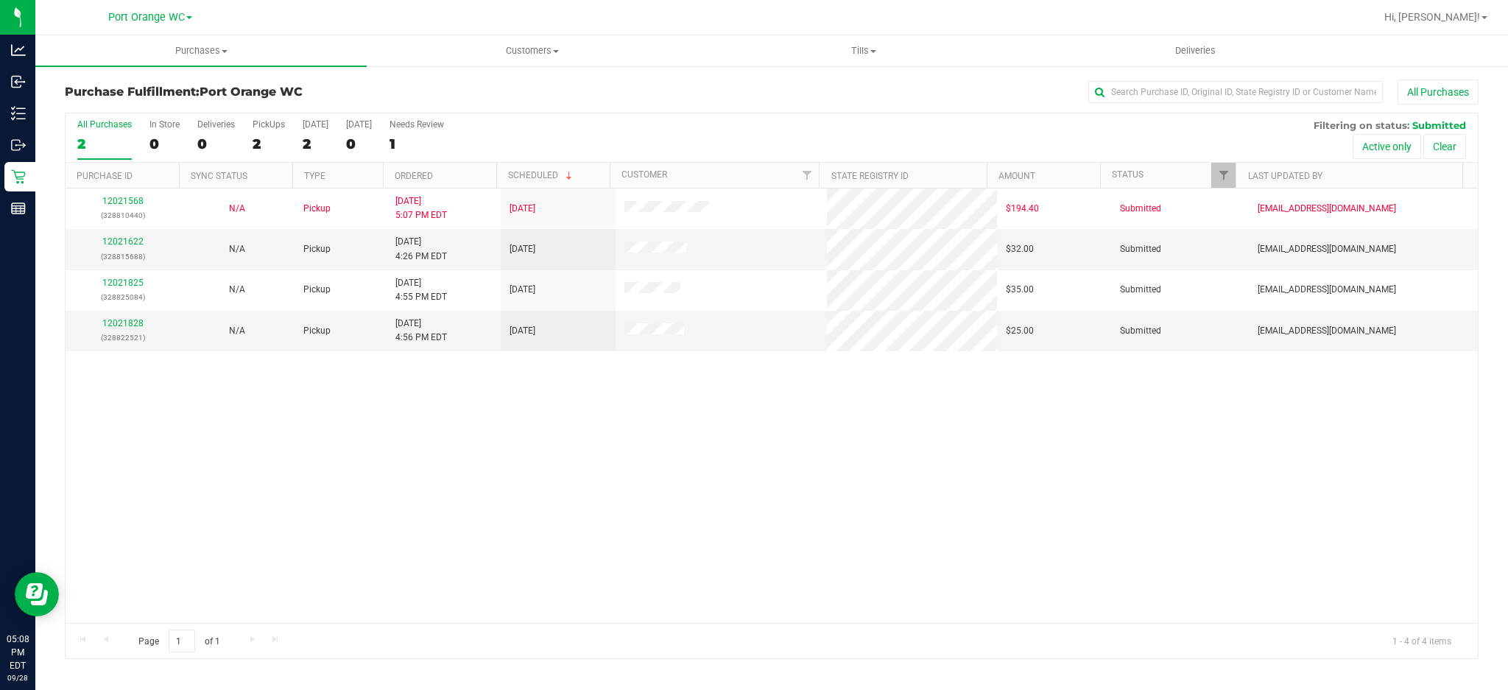
click at [815, 525] on div "12021568 (328810440) N/A Pickup [DATE] 5:07 PM EDT 9/28/2025 $194.40 Submitted …" at bounding box center [772, 405] width 1412 height 434
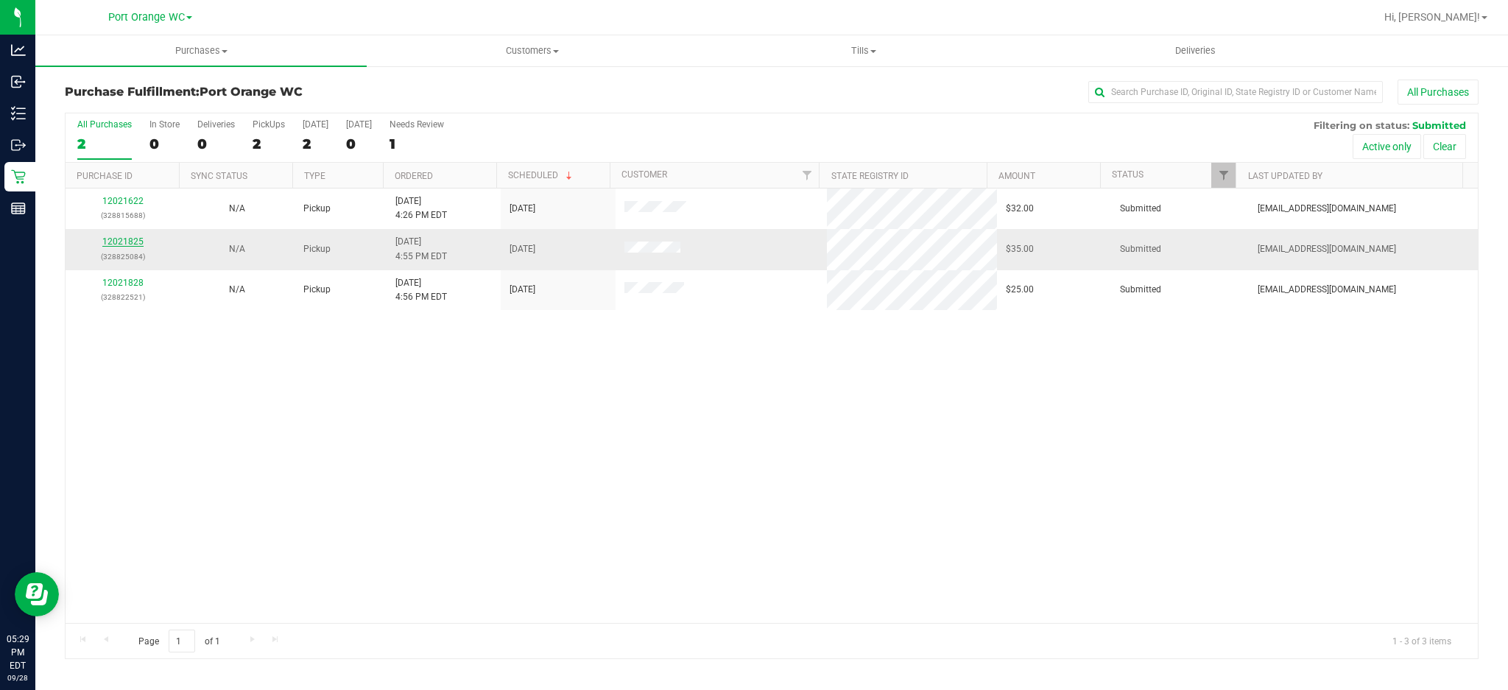
click at [119, 240] on link "12021825" at bounding box center [122, 241] width 41 height 10
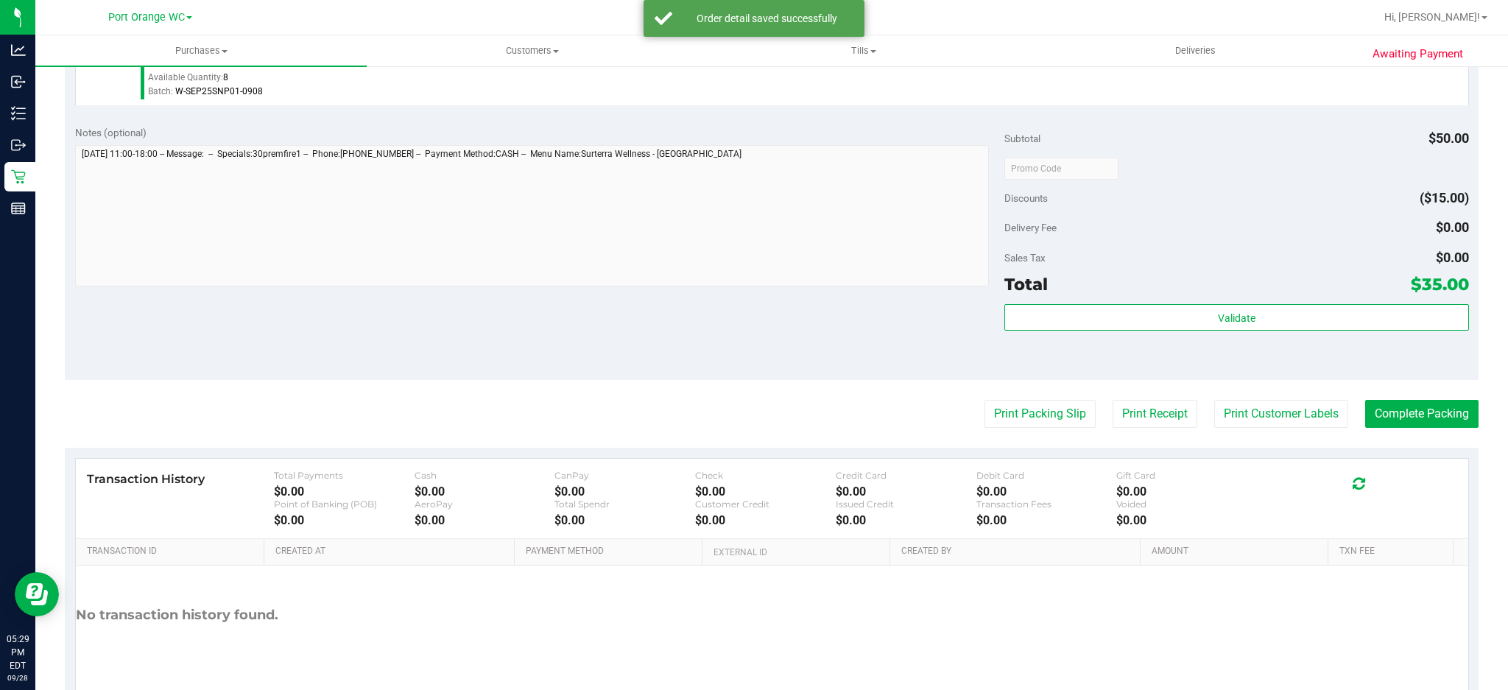
scroll to position [514, 0]
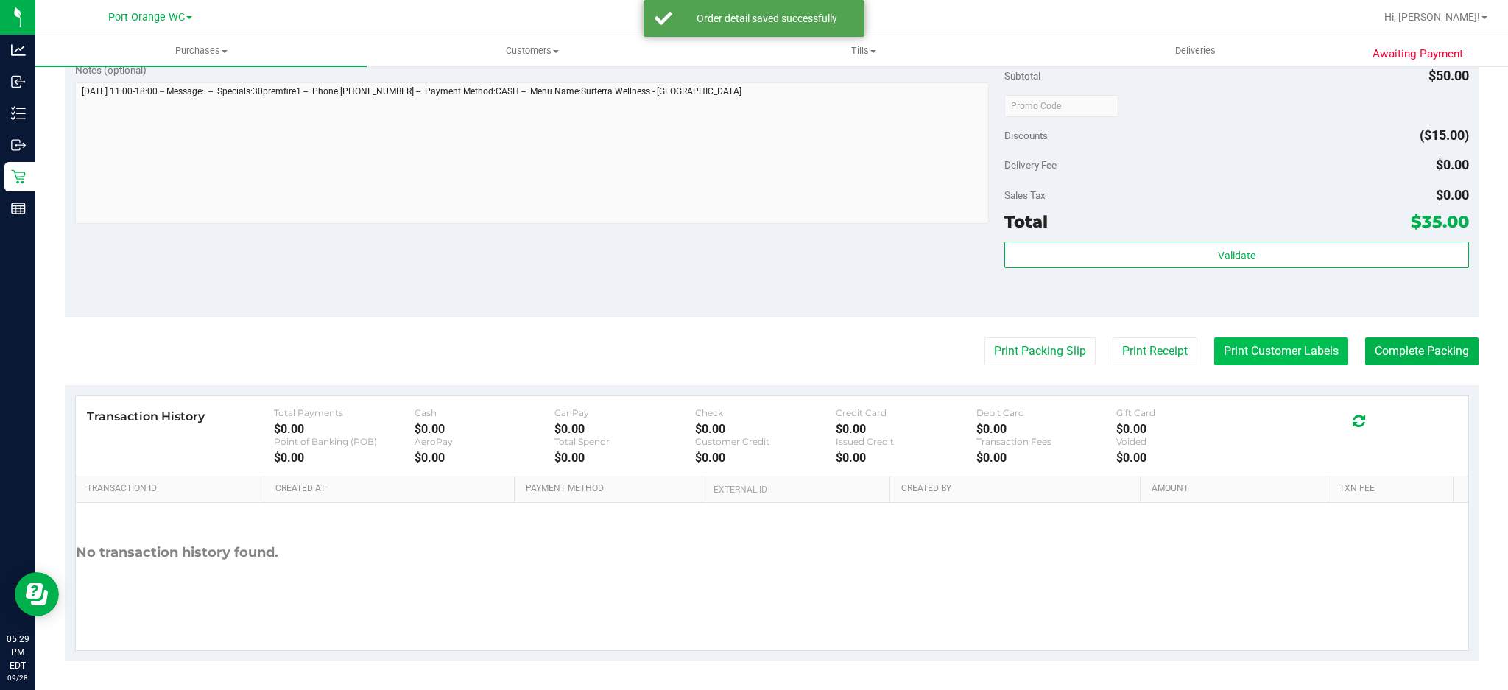
click at [1318, 342] on button "Print Customer Labels" at bounding box center [1281, 351] width 134 height 28
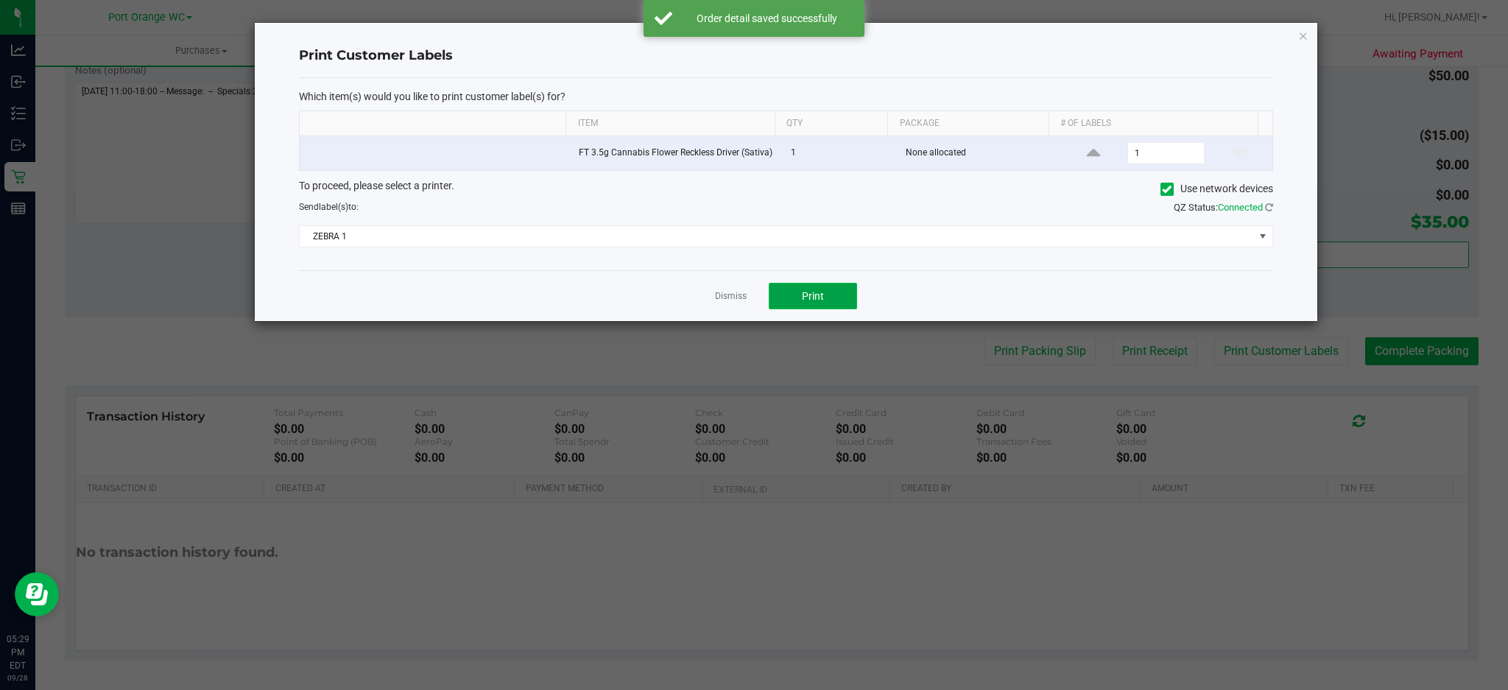
click at [818, 302] on span "Print" at bounding box center [813, 296] width 22 height 12
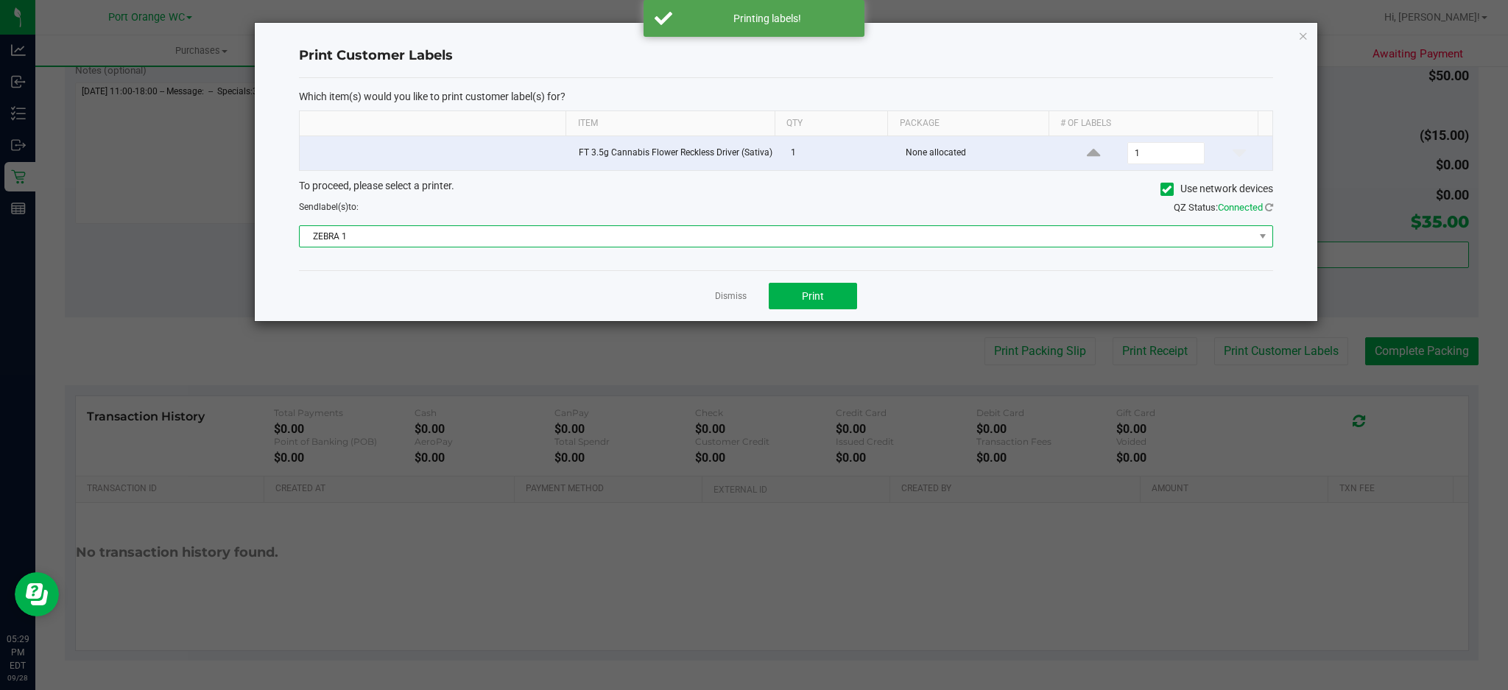
click at [754, 240] on span "ZEBRA 1" at bounding box center [776, 236] width 953 height 21
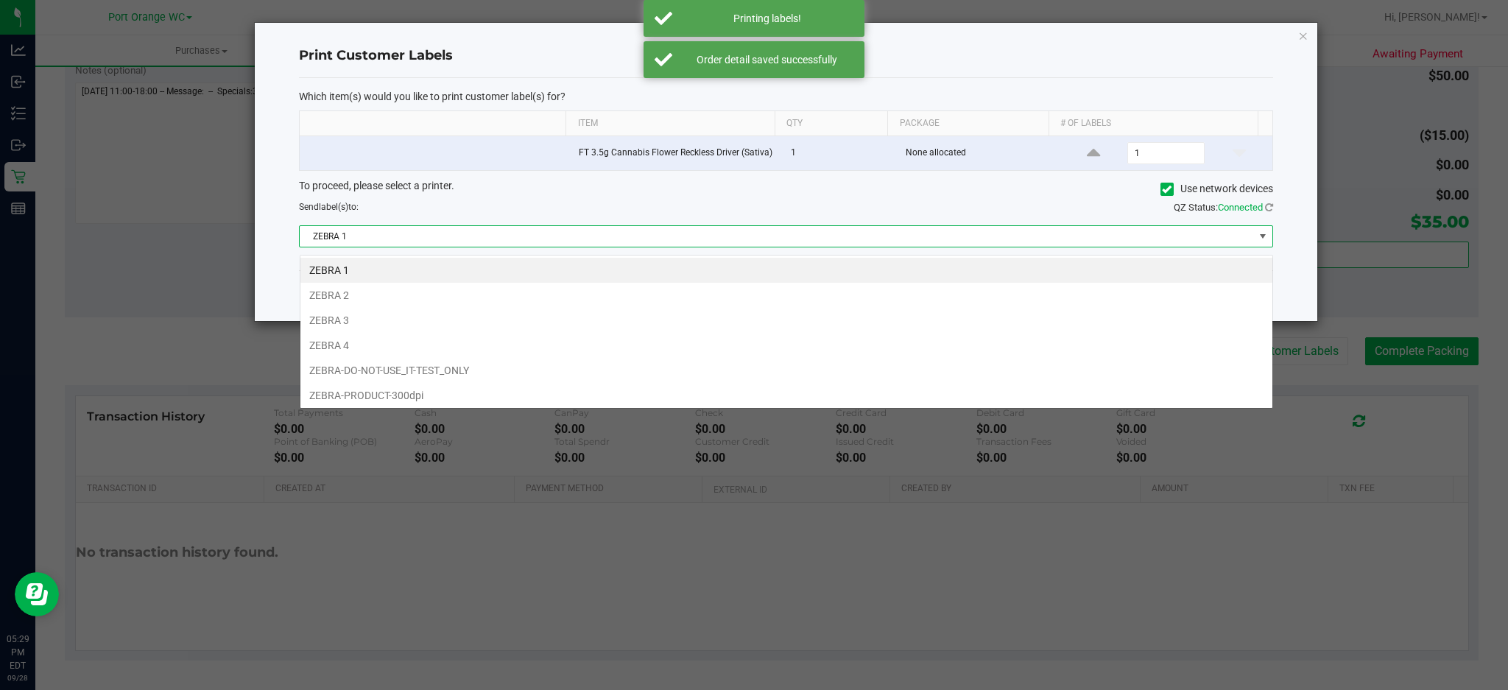
scroll to position [22, 973]
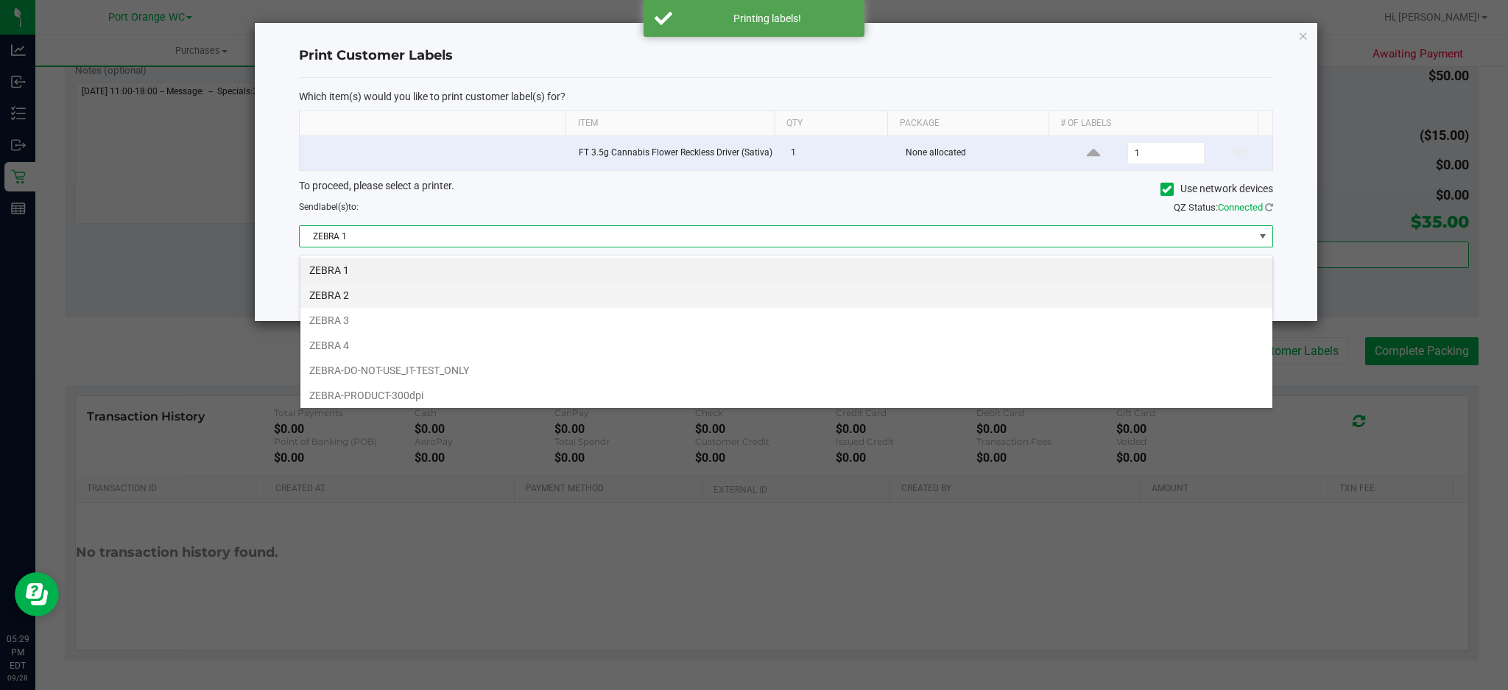
click at [342, 296] on li "ZEBRA 2" at bounding box center [786, 295] width 972 height 25
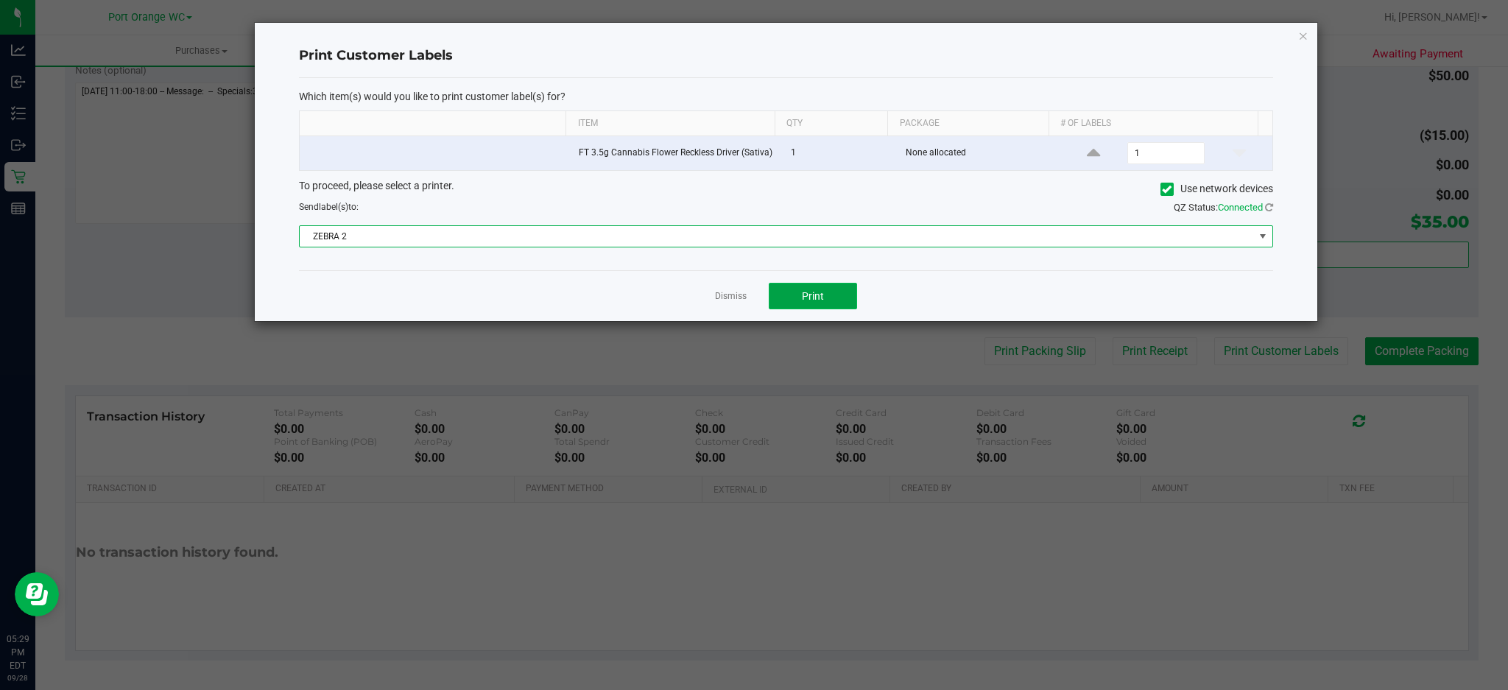
click at [833, 302] on button "Print" at bounding box center [813, 296] width 88 height 27
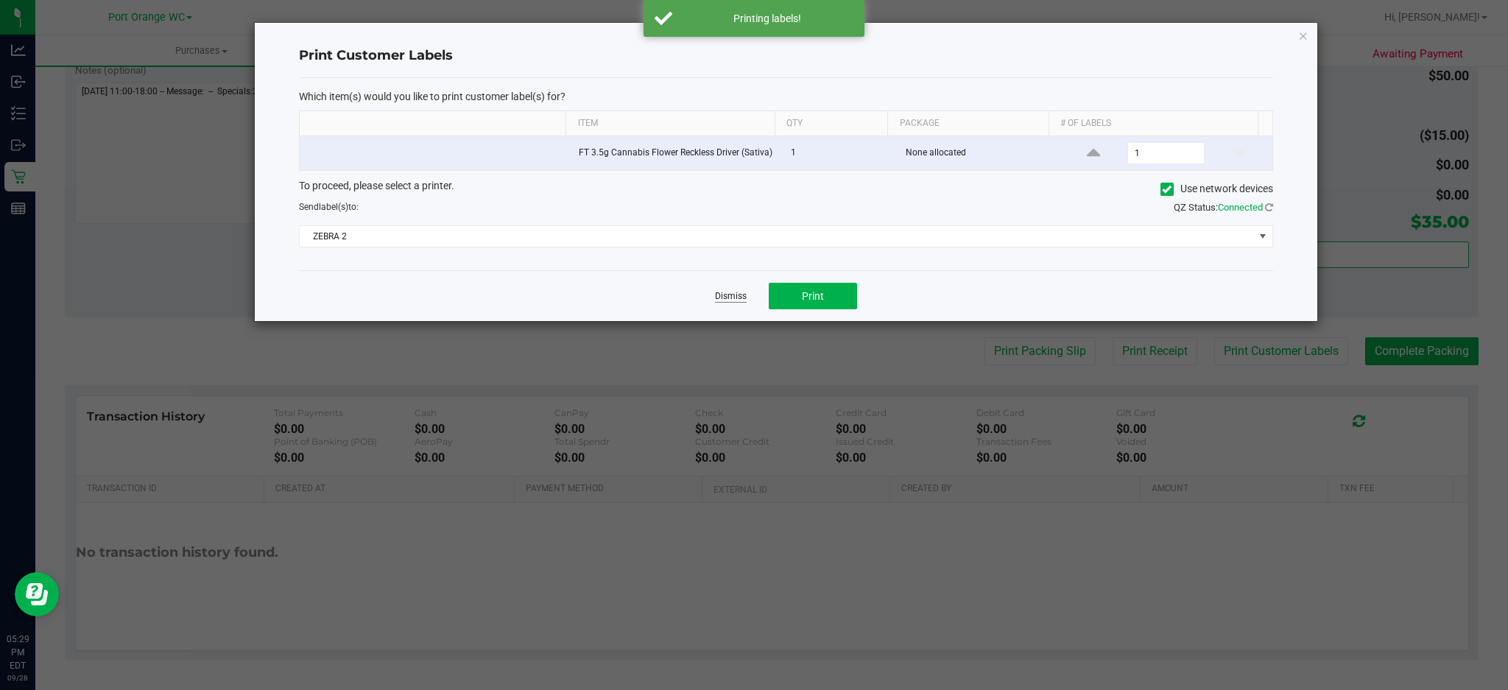
click at [730, 302] on link "Dismiss" at bounding box center [731, 296] width 32 height 13
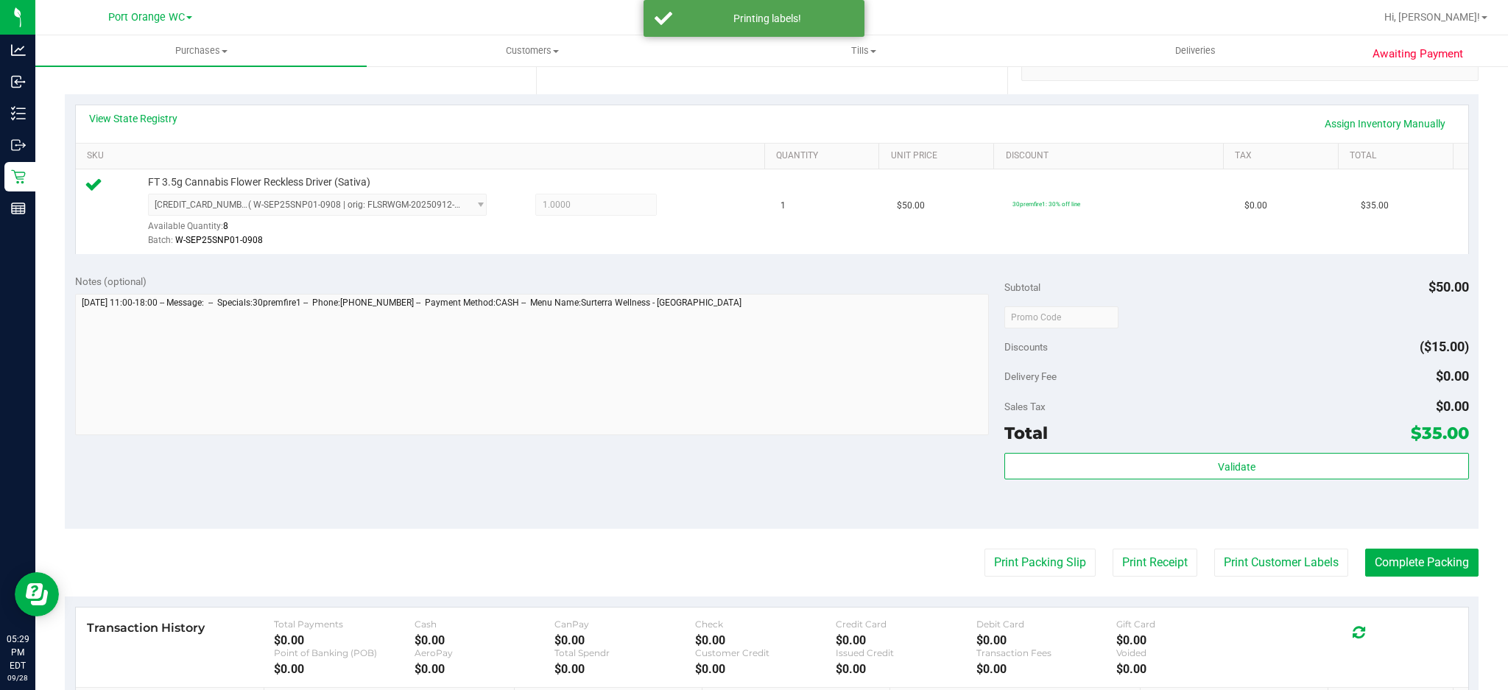
scroll to position [514, 0]
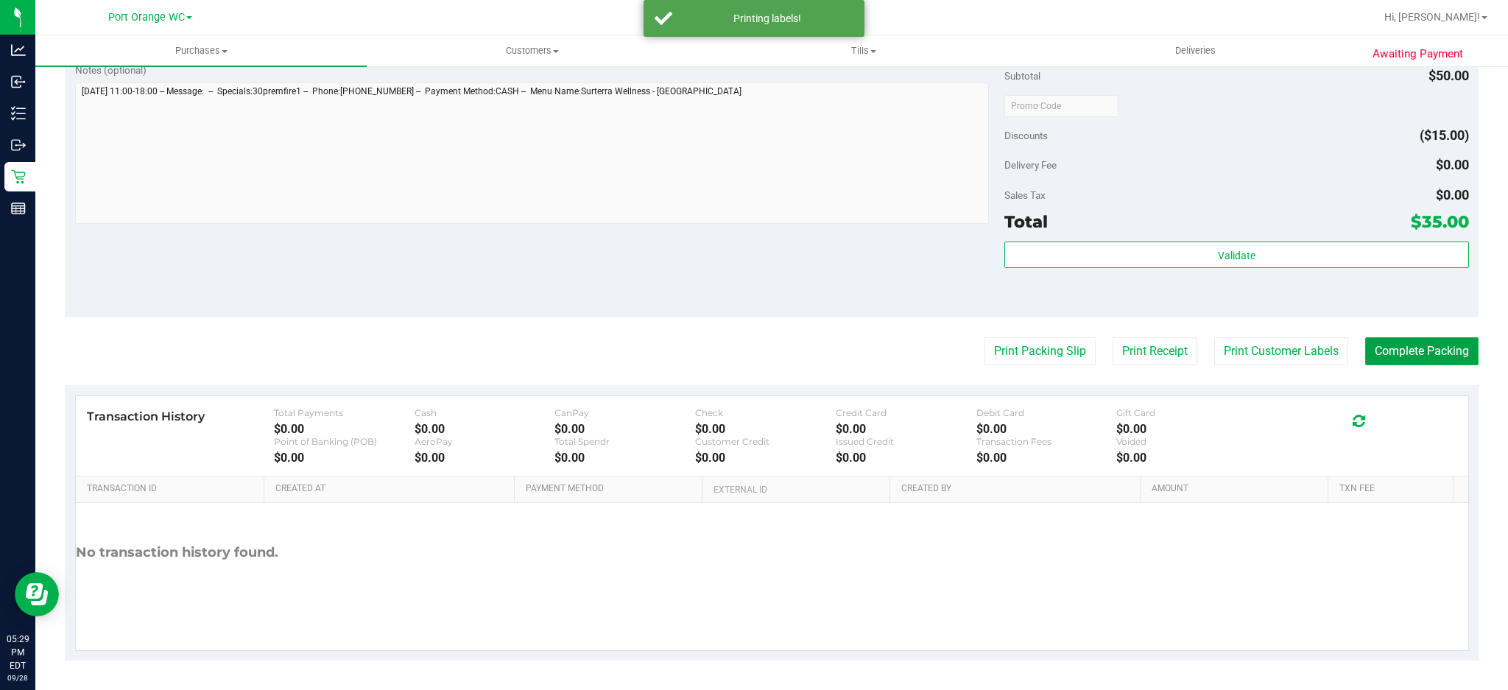
click at [1391, 350] on button "Complete Packing" at bounding box center [1421, 351] width 113 height 28
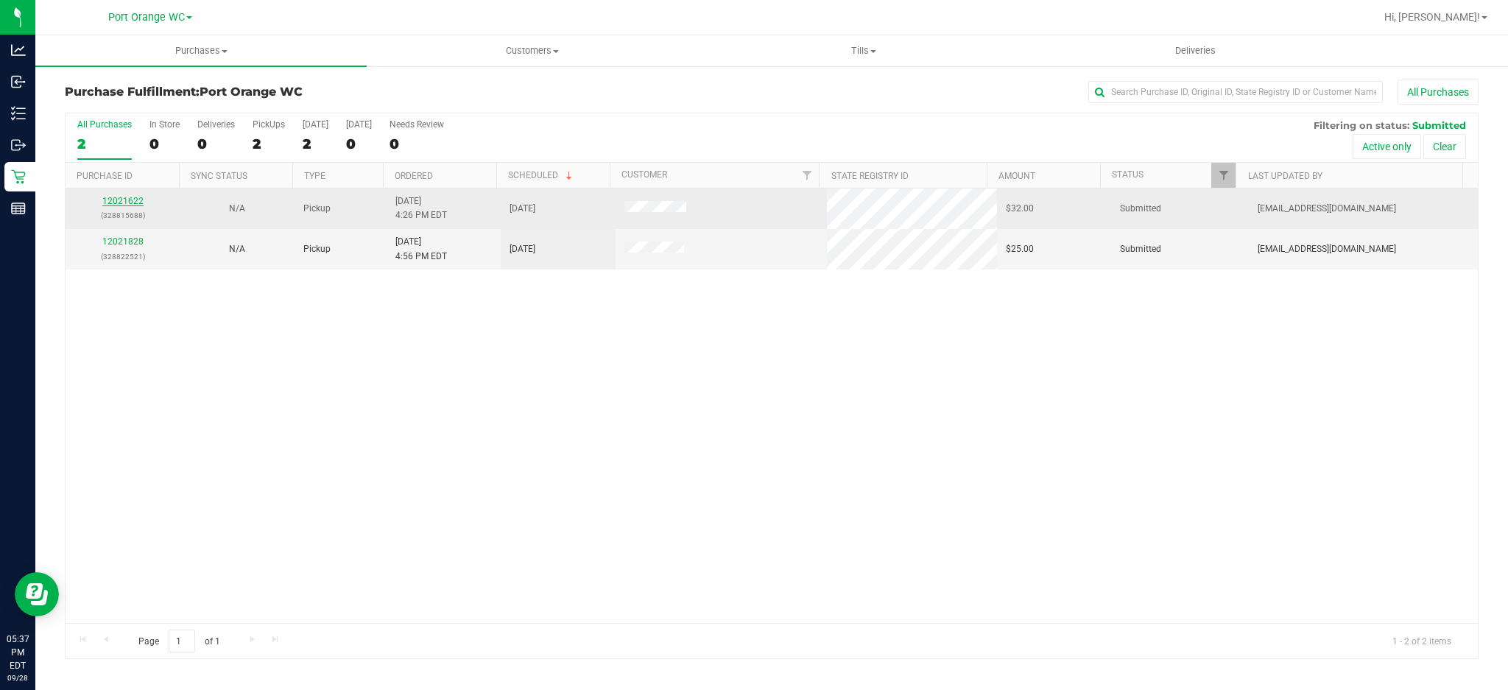
click at [114, 203] on link "12021622" at bounding box center [122, 201] width 41 height 10
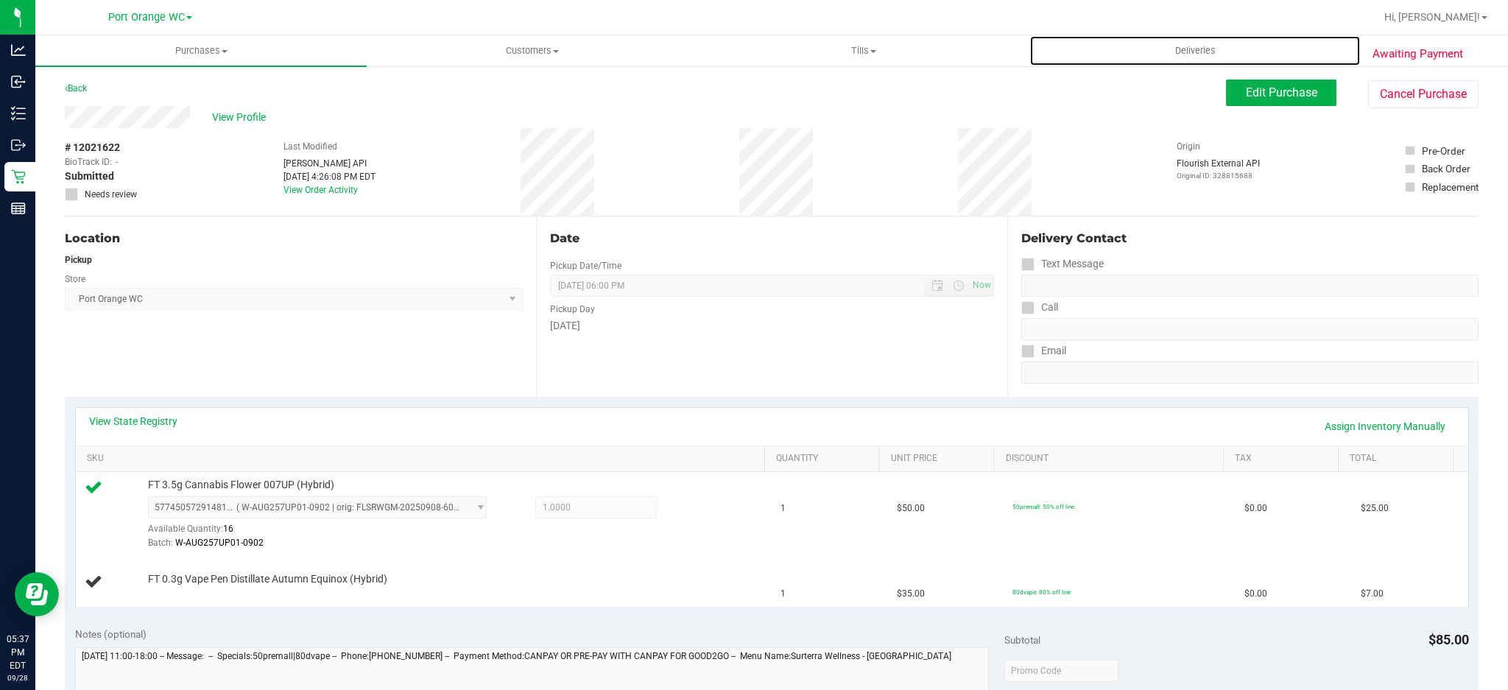
click at [1269, 67] on retail "Purchases Summary of purchases Fulfillment All purchases Customers All customer…" at bounding box center [771, 644] width 1472 height 1219
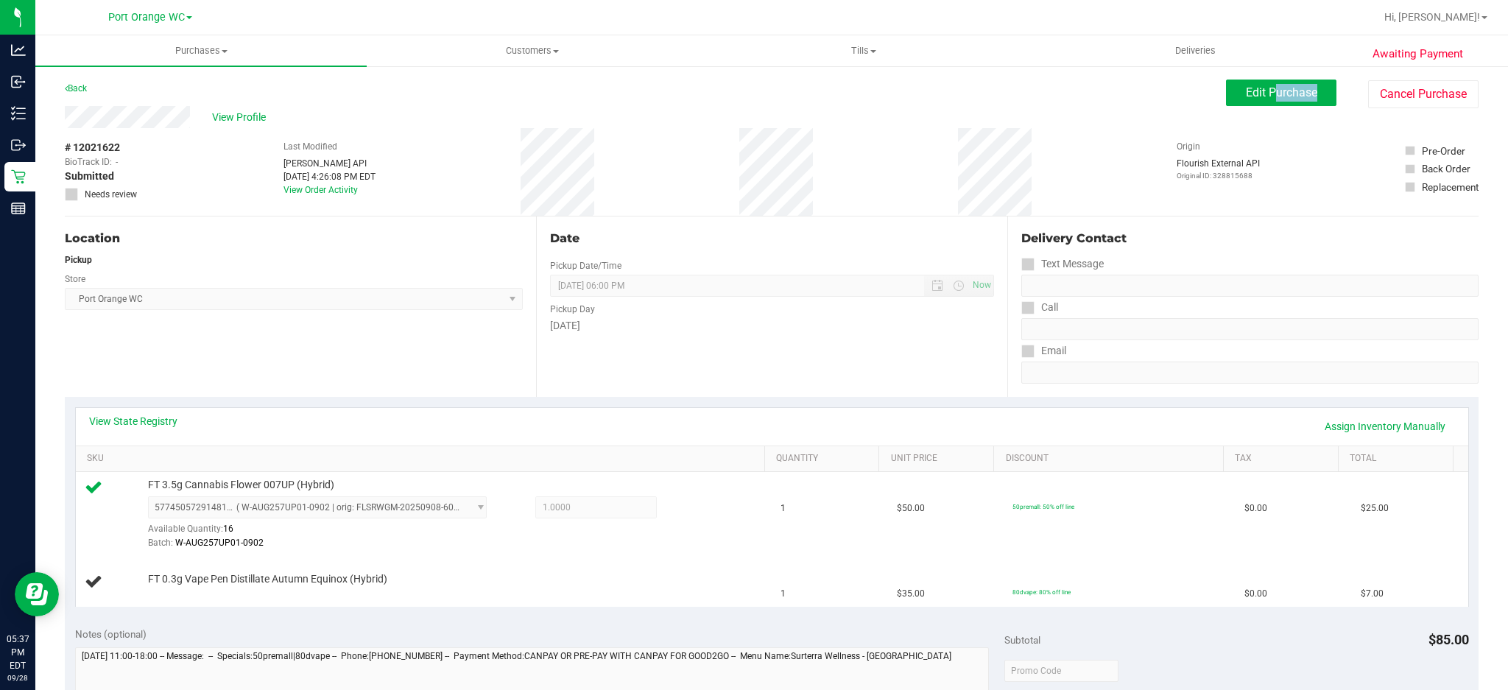
click at [1252, 107] on div "Edit Purchase Cancel Purchase" at bounding box center [1352, 94] width 253 height 29
click at [1256, 87] on span "Edit Purchase" at bounding box center [1281, 92] width 71 height 14
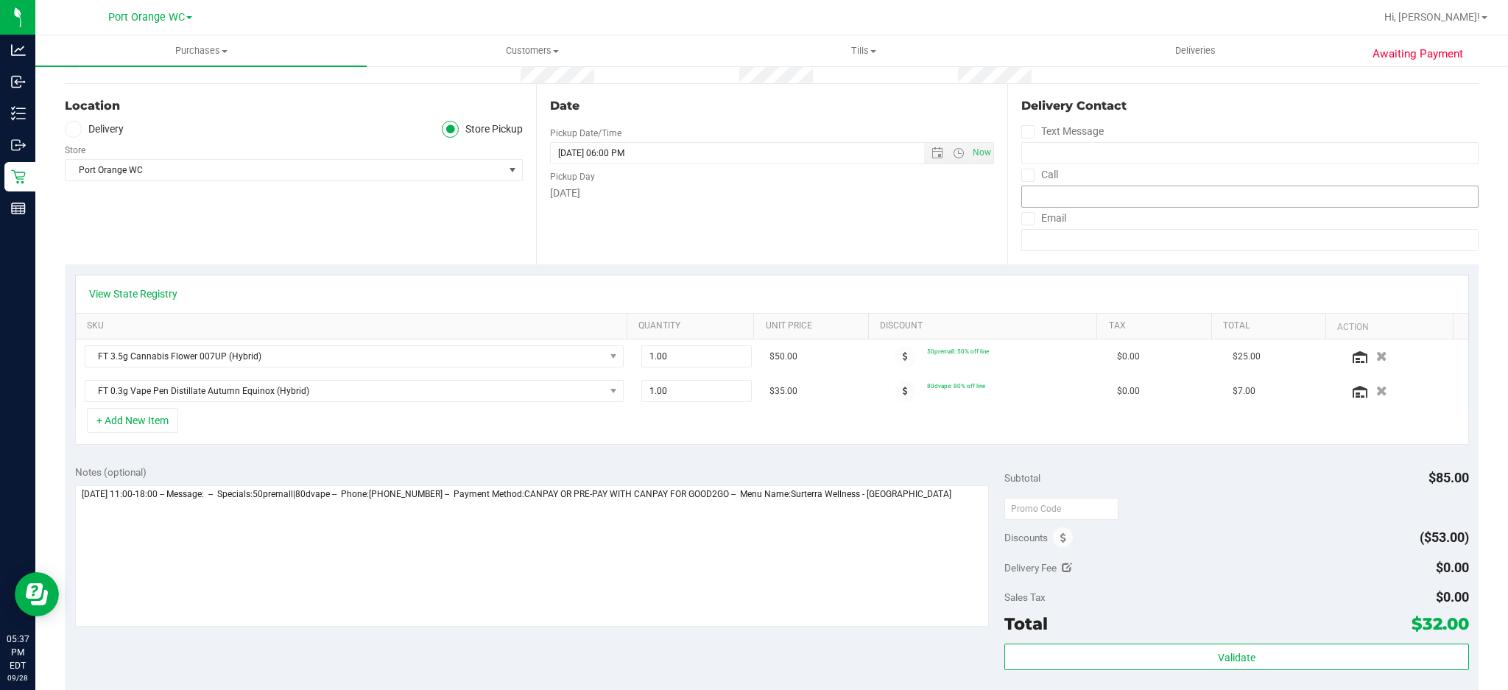
scroll to position [196, 0]
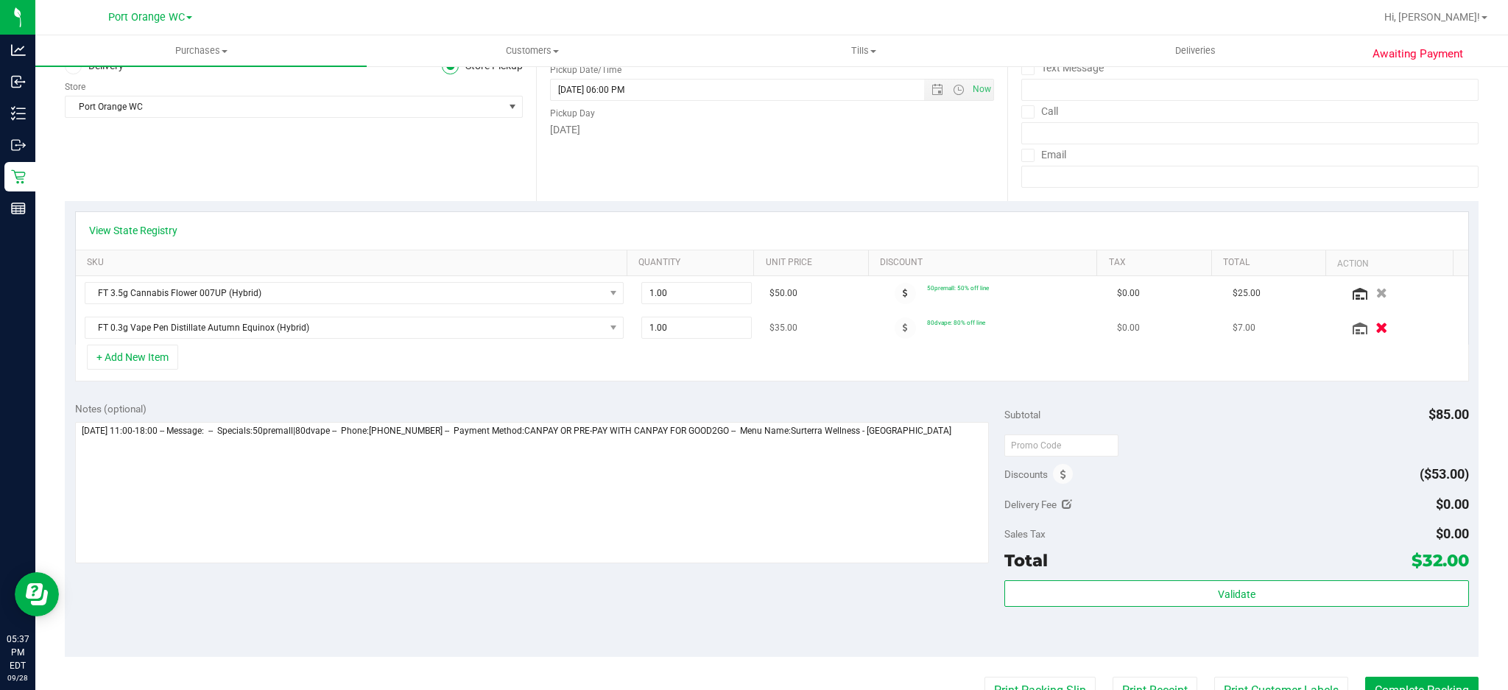
click at [1375, 322] on icon "button" at bounding box center [1381, 327] width 13 height 11
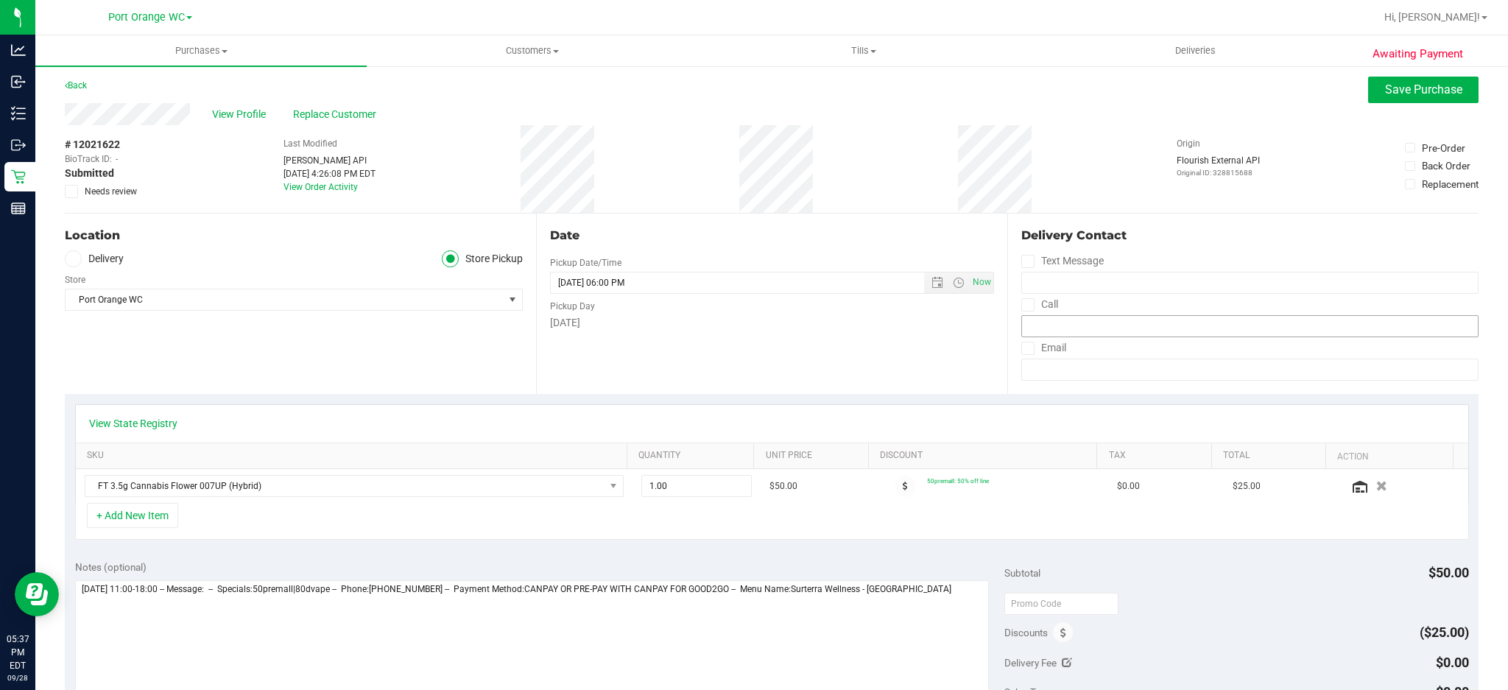
scroll to position [0, 0]
click at [1397, 98] on span "Save Purchase" at bounding box center [1423, 92] width 77 height 14
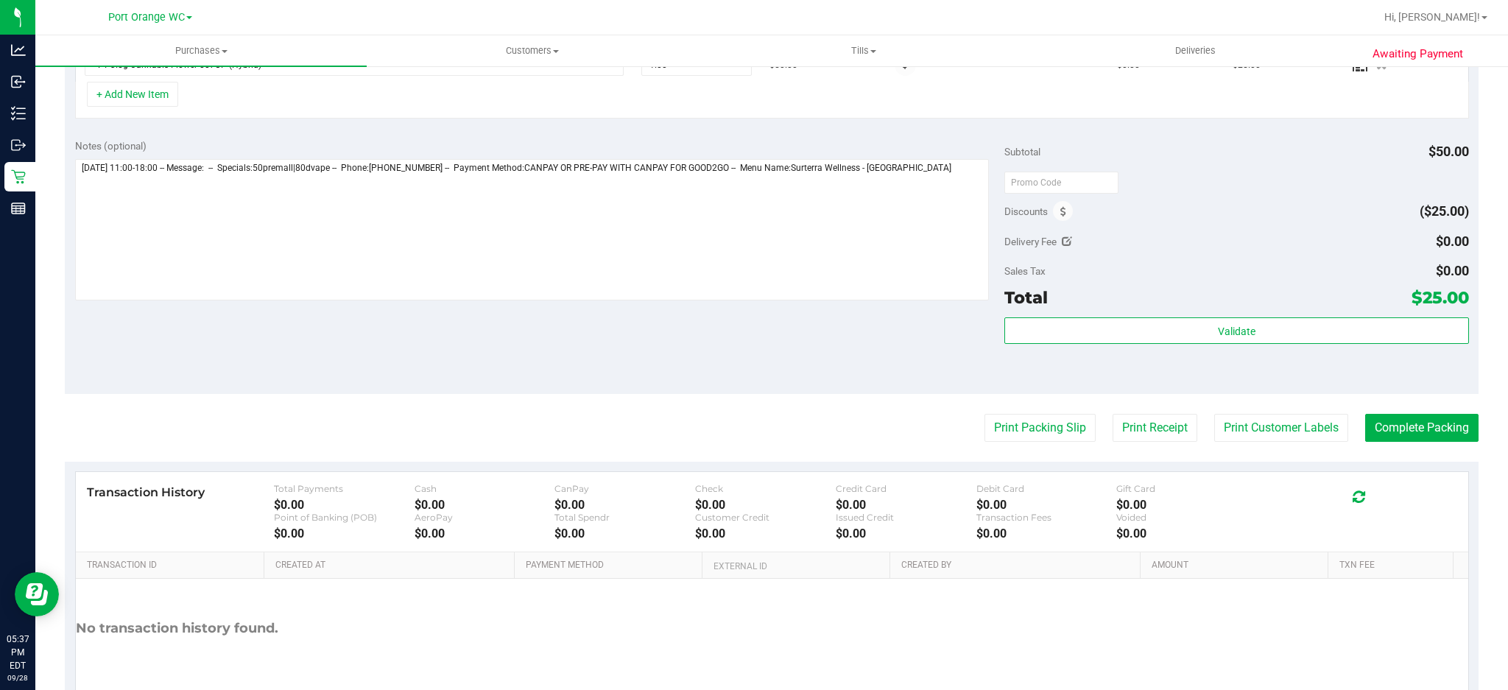
scroll to position [490, 0]
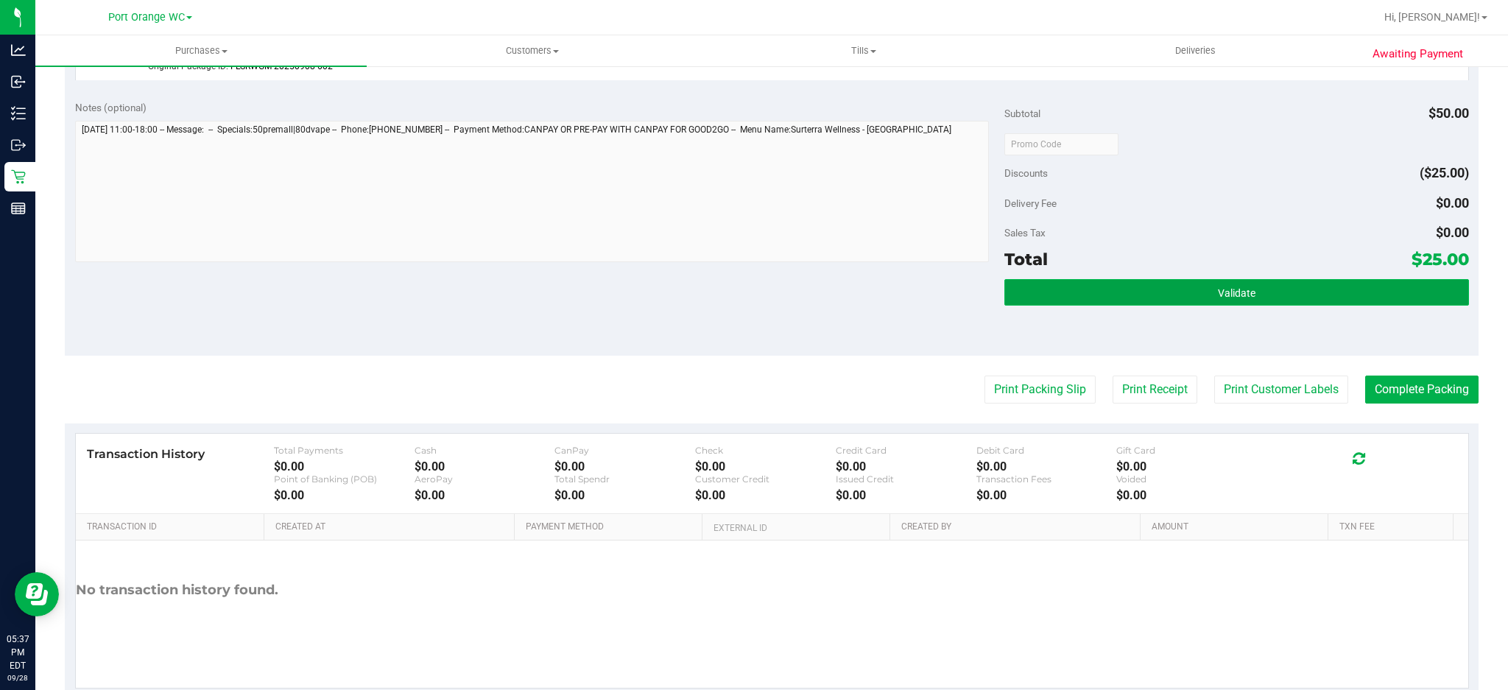
click at [1280, 296] on button "Validate" at bounding box center [1236, 292] width 465 height 27
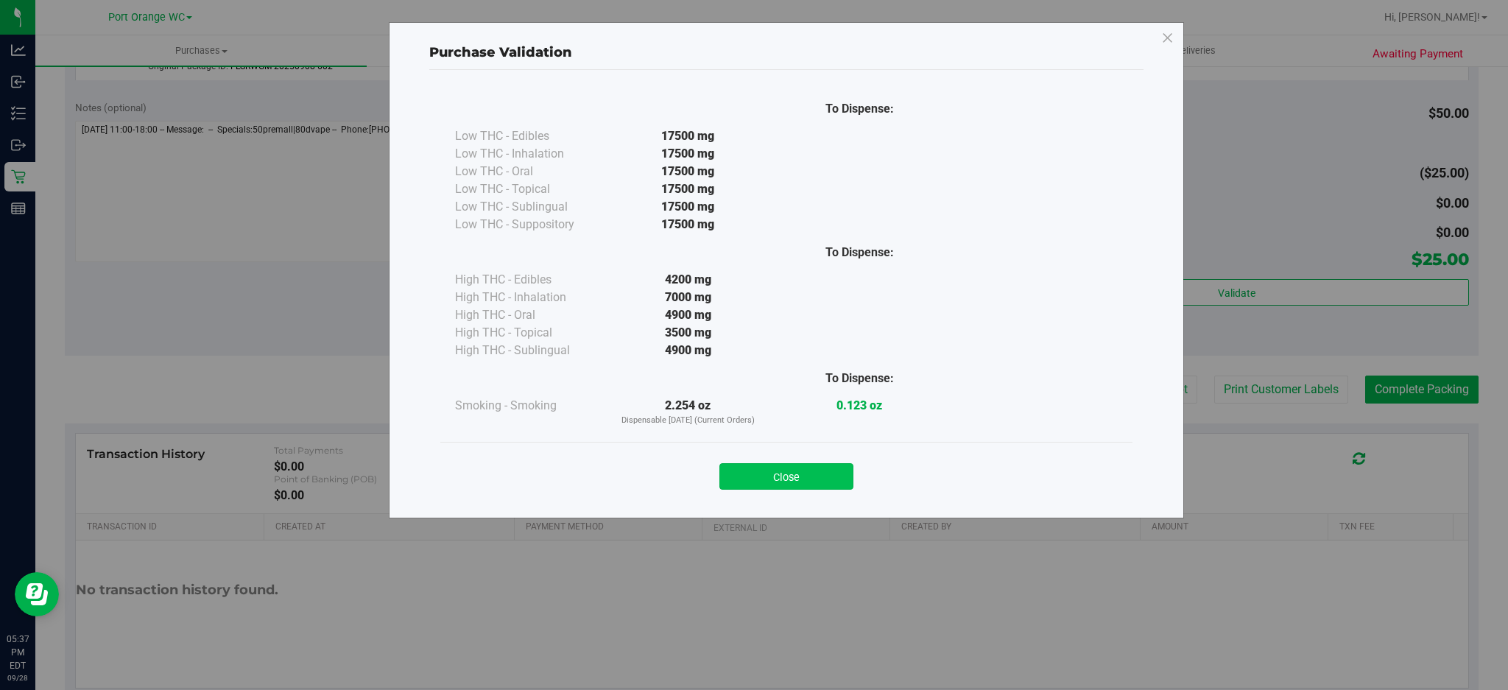
click at [758, 484] on button "Close" at bounding box center [786, 476] width 134 height 27
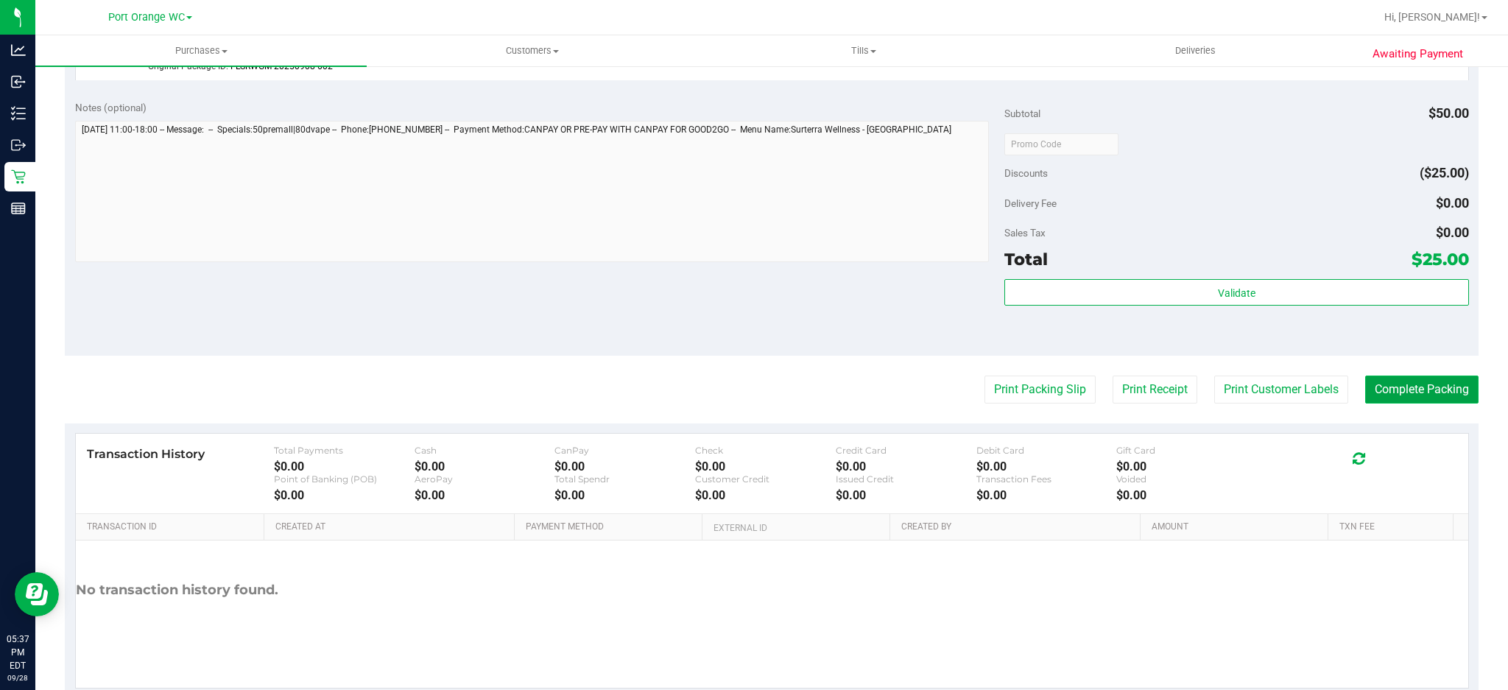
click at [1427, 388] on button "Complete Packing" at bounding box center [1421, 389] width 113 height 28
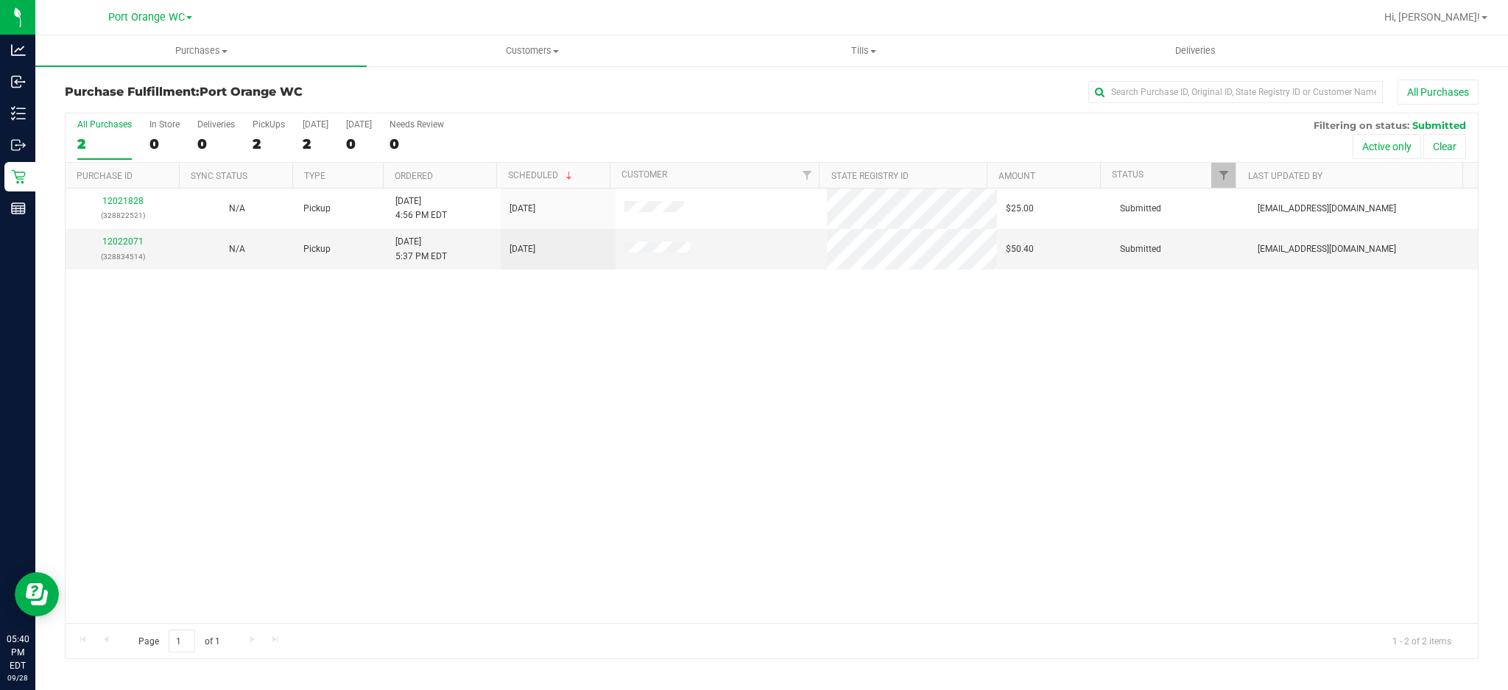
click at [465, 361] on div "12021828 (328822521) N/A Pickup [DATE] 4:56 PM EDT 9/28/2025 $25.00 Submitted […" at bounding box center [772, 405] width 1412 height 434
click at [1467, 15] on span "Hi, [PERSON_NAME]!" at bounding box center [1432, 17] width 96 height 12
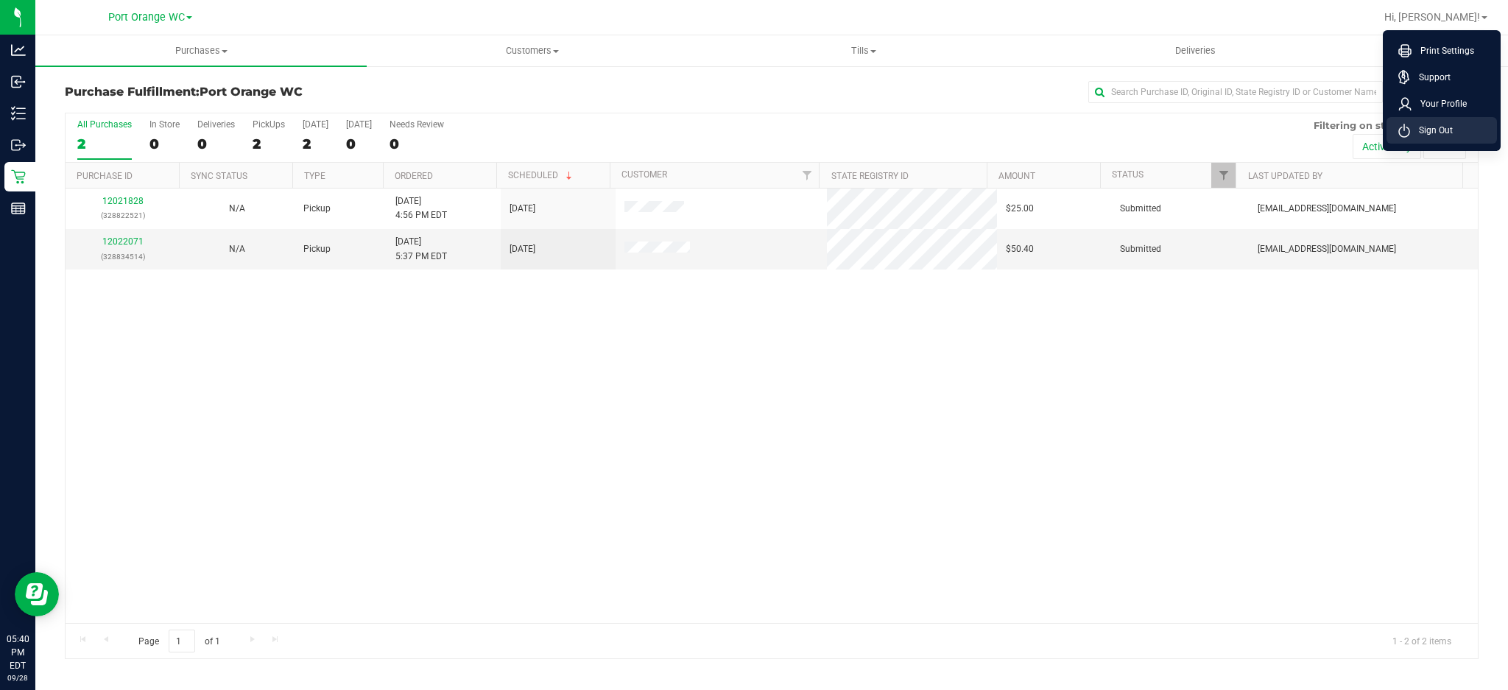
click at [1442, 136] on span "Sign Out" at bounding box center [1431, 130] width 43 height 15
